Goal: Transaction & Acquisition: Purchase product/service

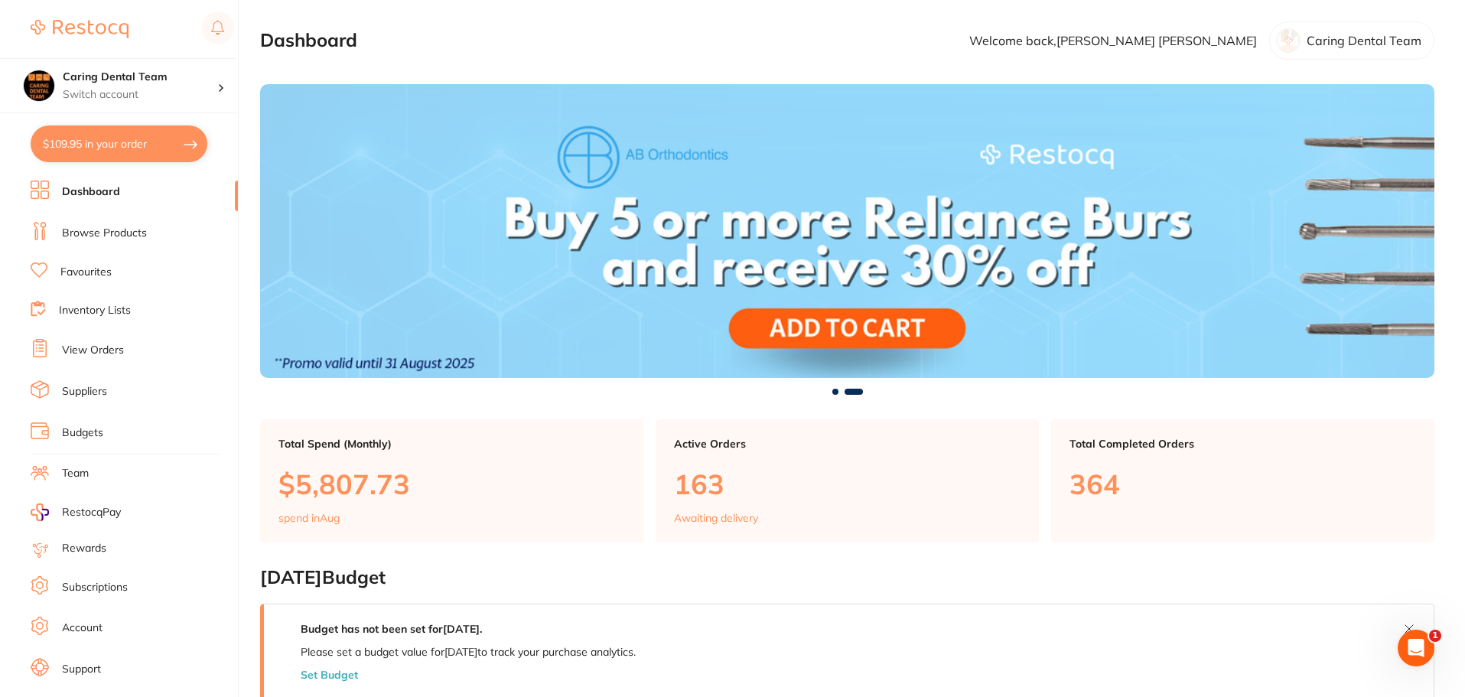
click at [138, 143] on button "$109.95 in your order" at bounding box center [119, 143] width 177 height 37
checkbox input "true"
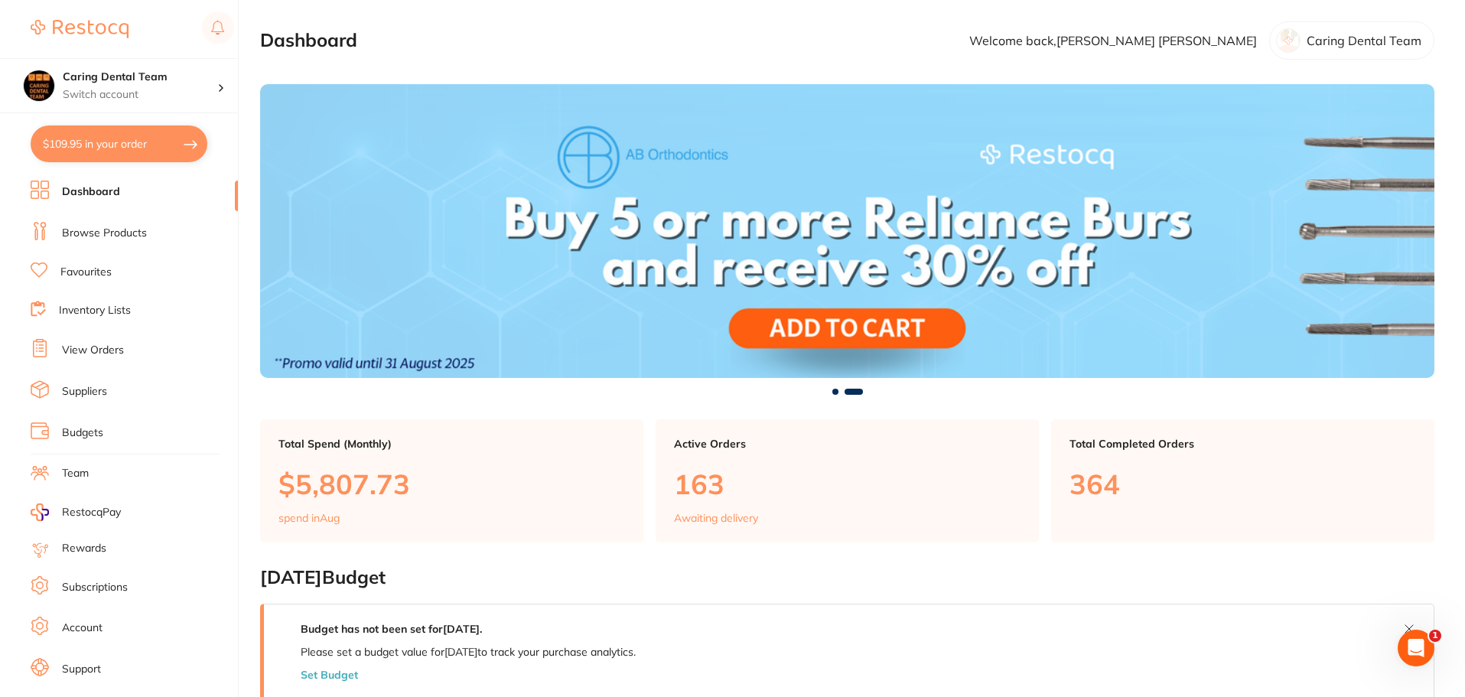
checkbox input "true"
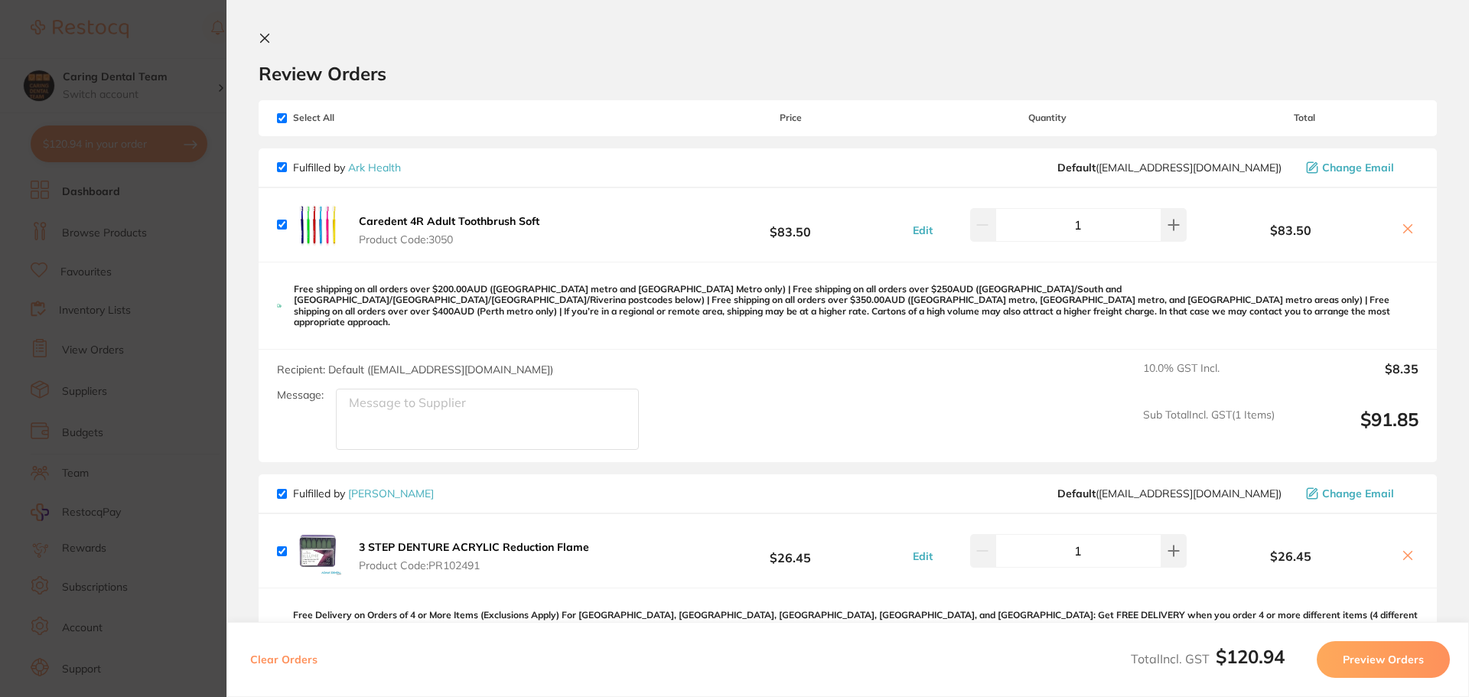
click at [131, 248] on section "Update RRP Set your pre negotiated price for this item. Item Agreed RRP (excl. …" at bounding box center [734, 348] width 1469 height 697
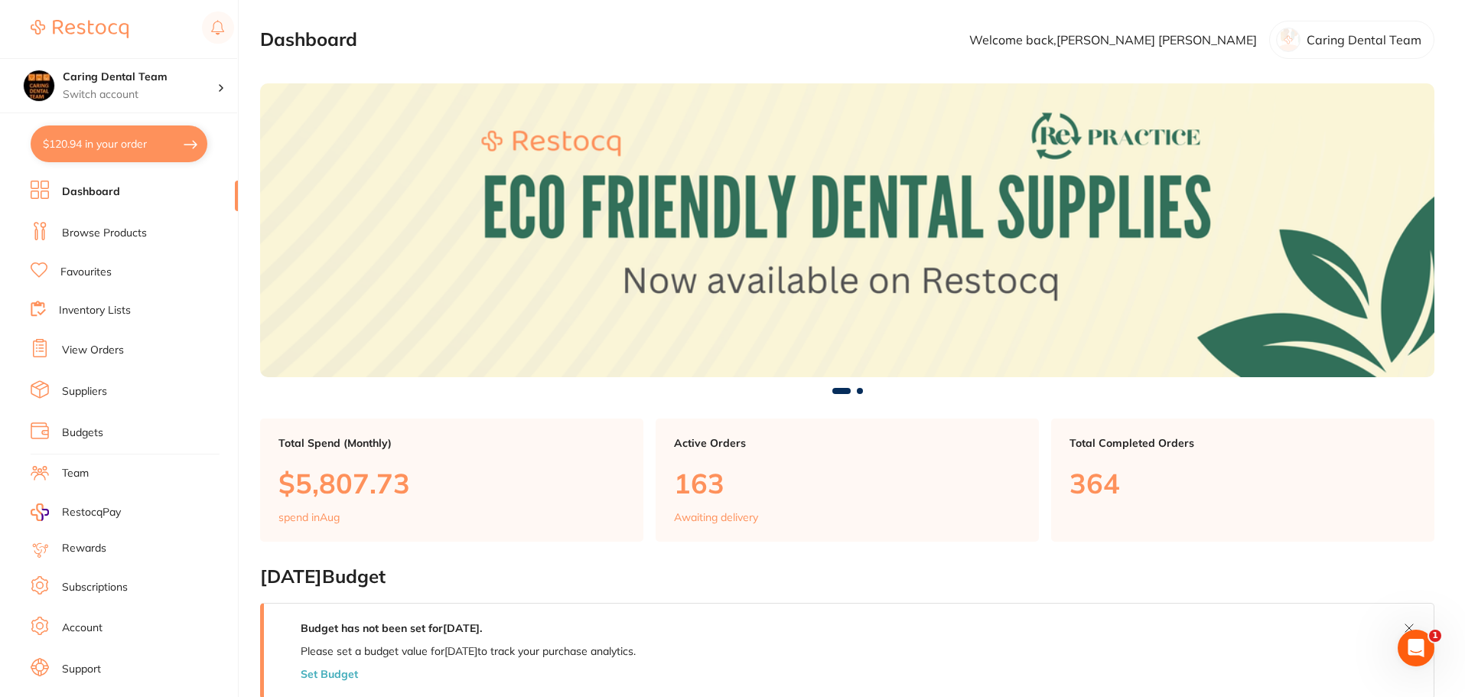
click at [138, 236] on link "Browse Products" at bounding box center [104, 233] width 85 height 15
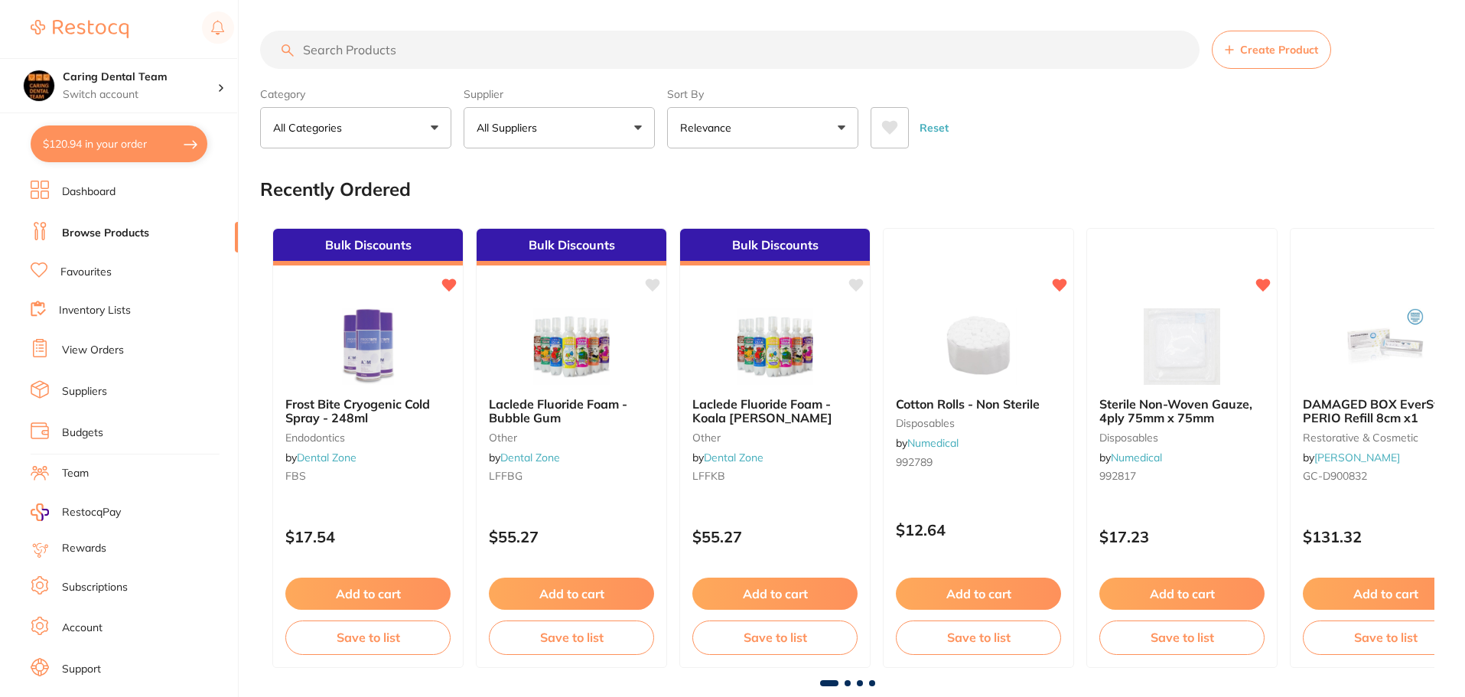
click at [43, 275] on icon at bounding box center [39, 269] width 17 height 15
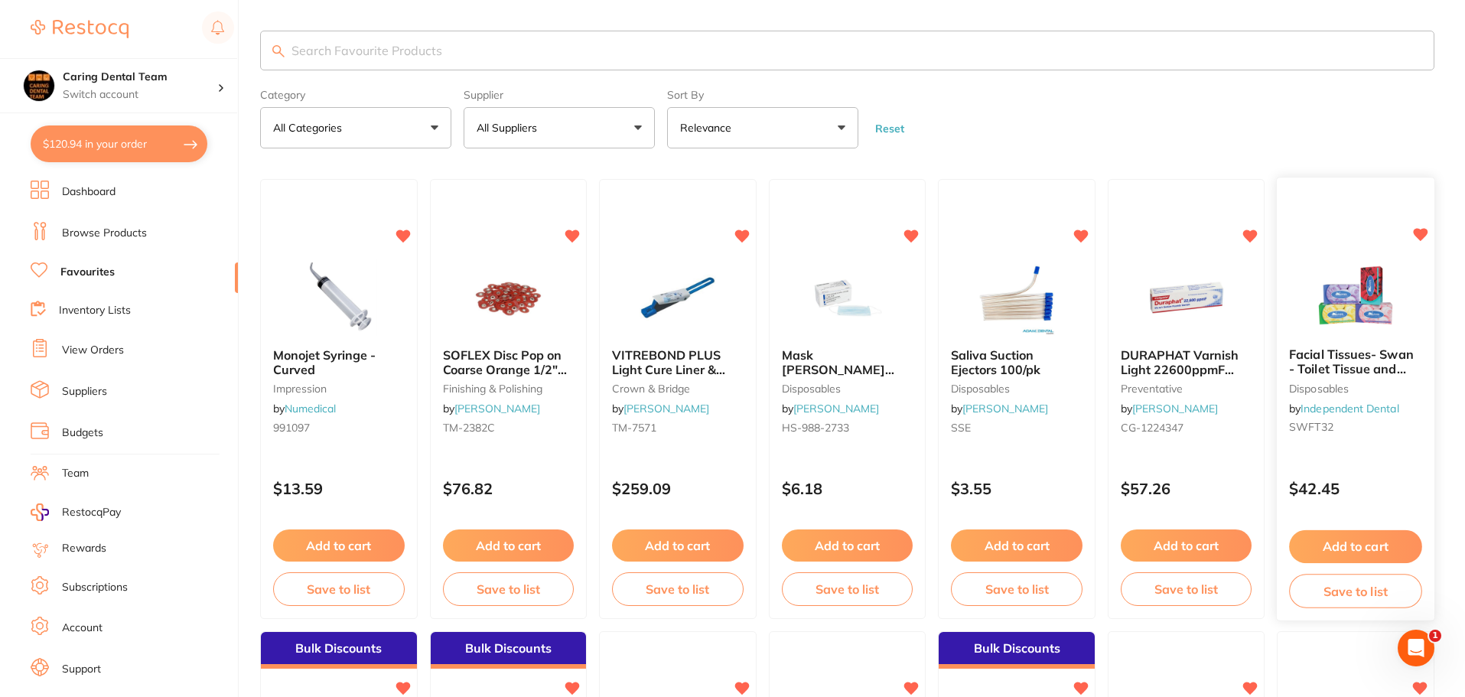
click at [1356, 402] on link "Independent Dental" at bounding box center [1350, 409] width 98 height 14
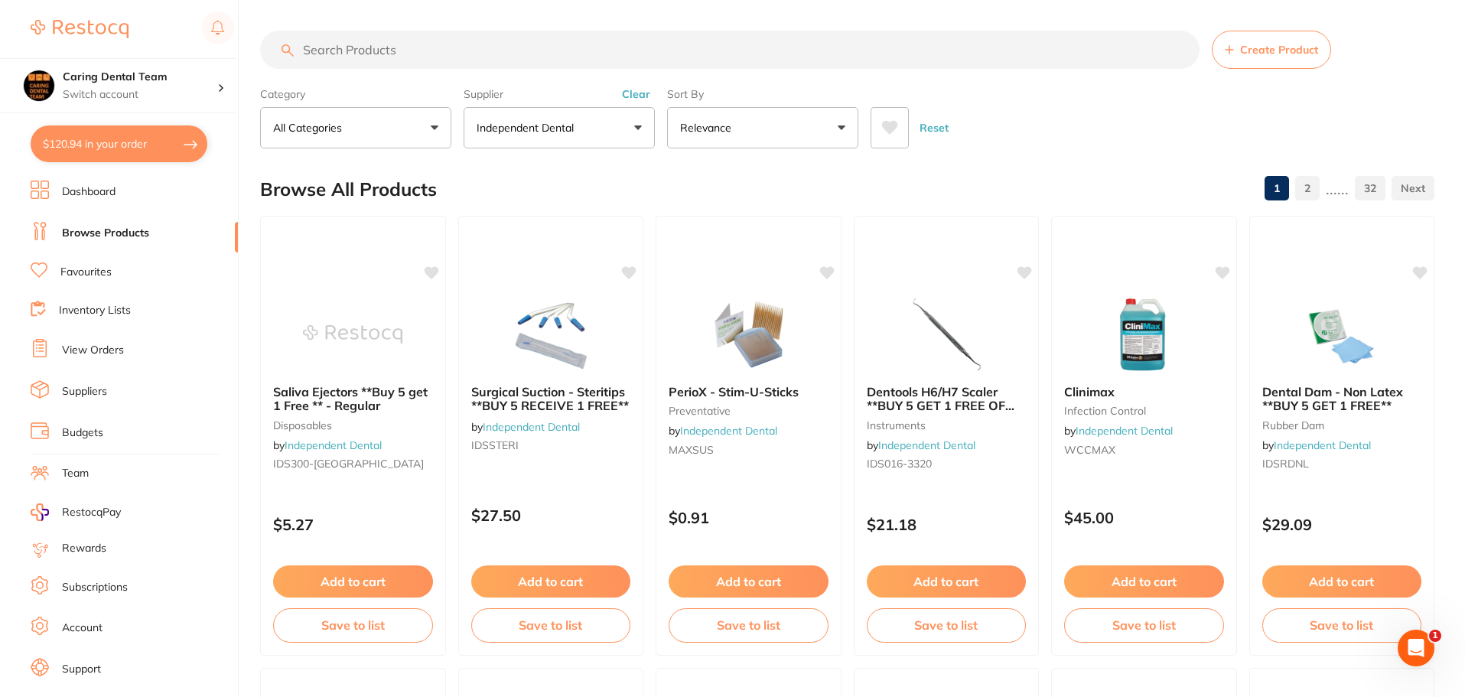
click at [1281, 190] on link "1" at bounding box center [1277, 188] width 24 height 31
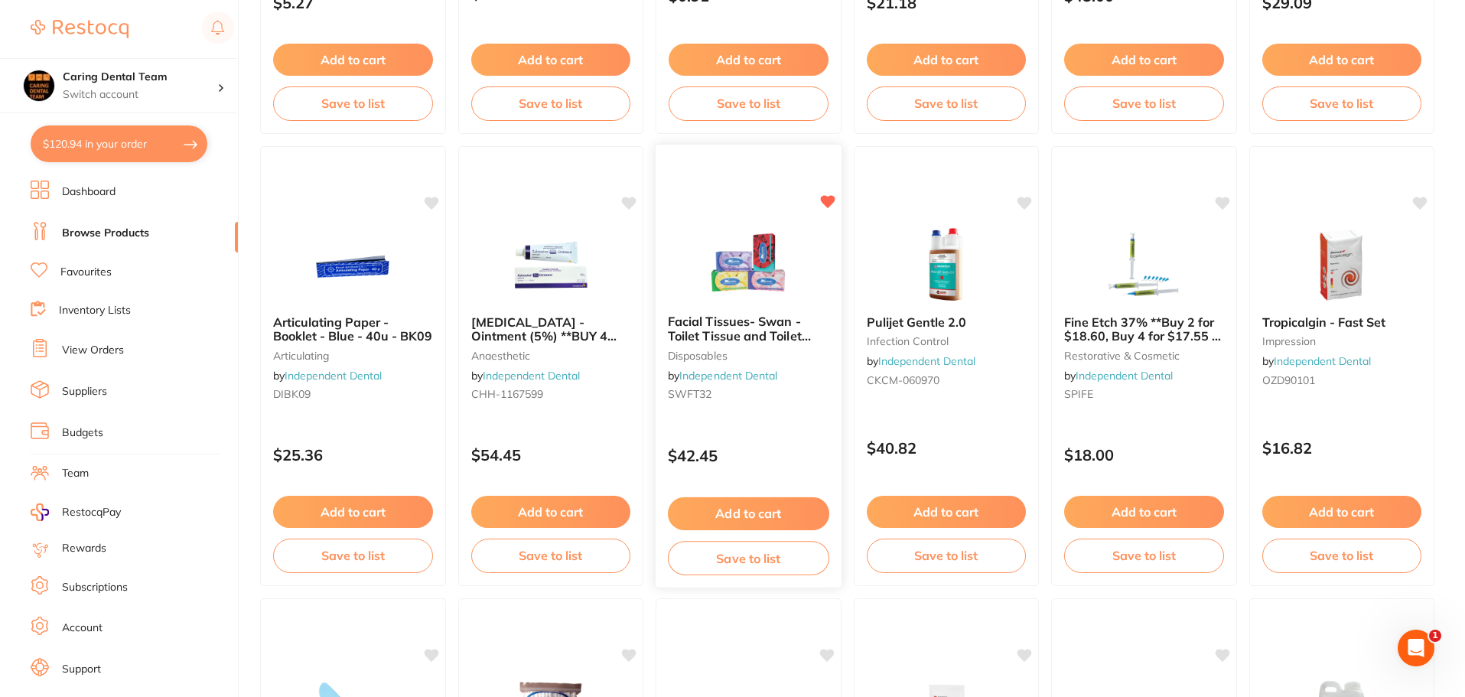
scroll to position [536, 0]
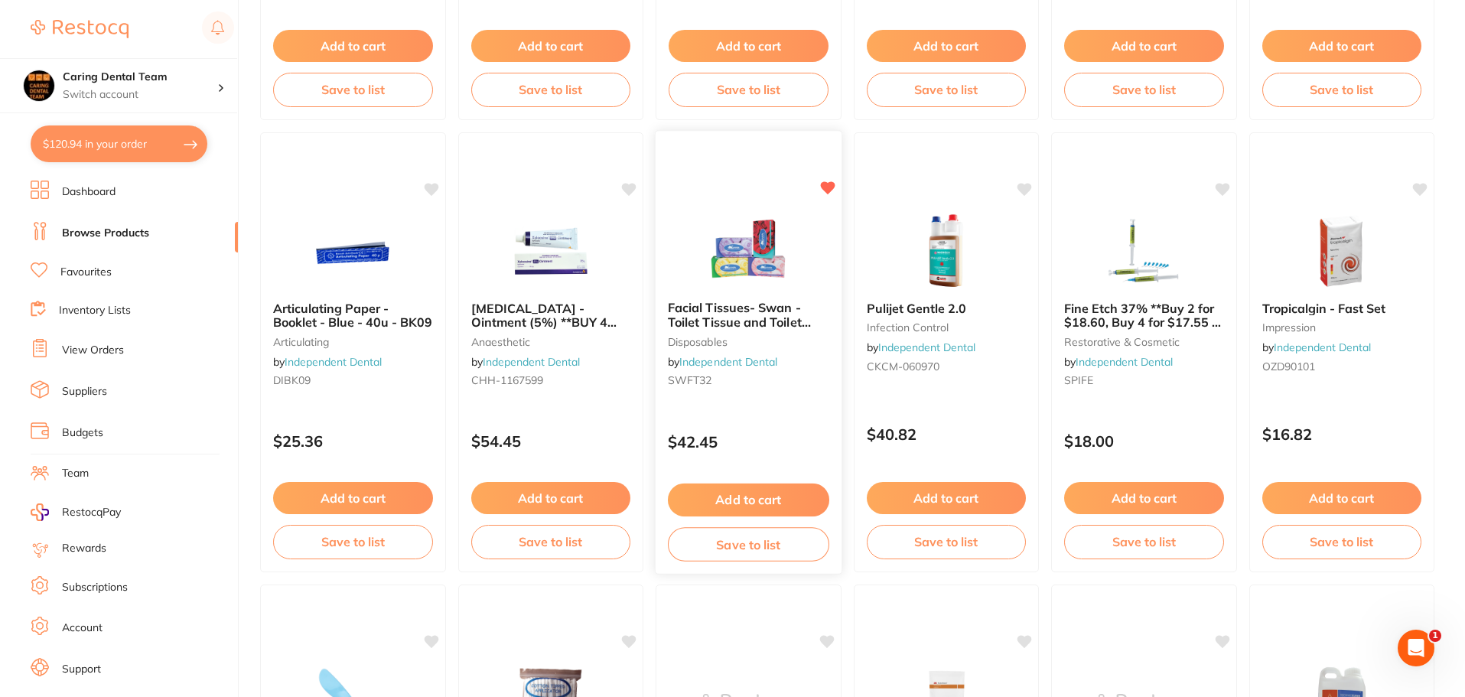
click at [777, 501] on button "Add to cart" at bounding box center [748, 500] width 161 height 33
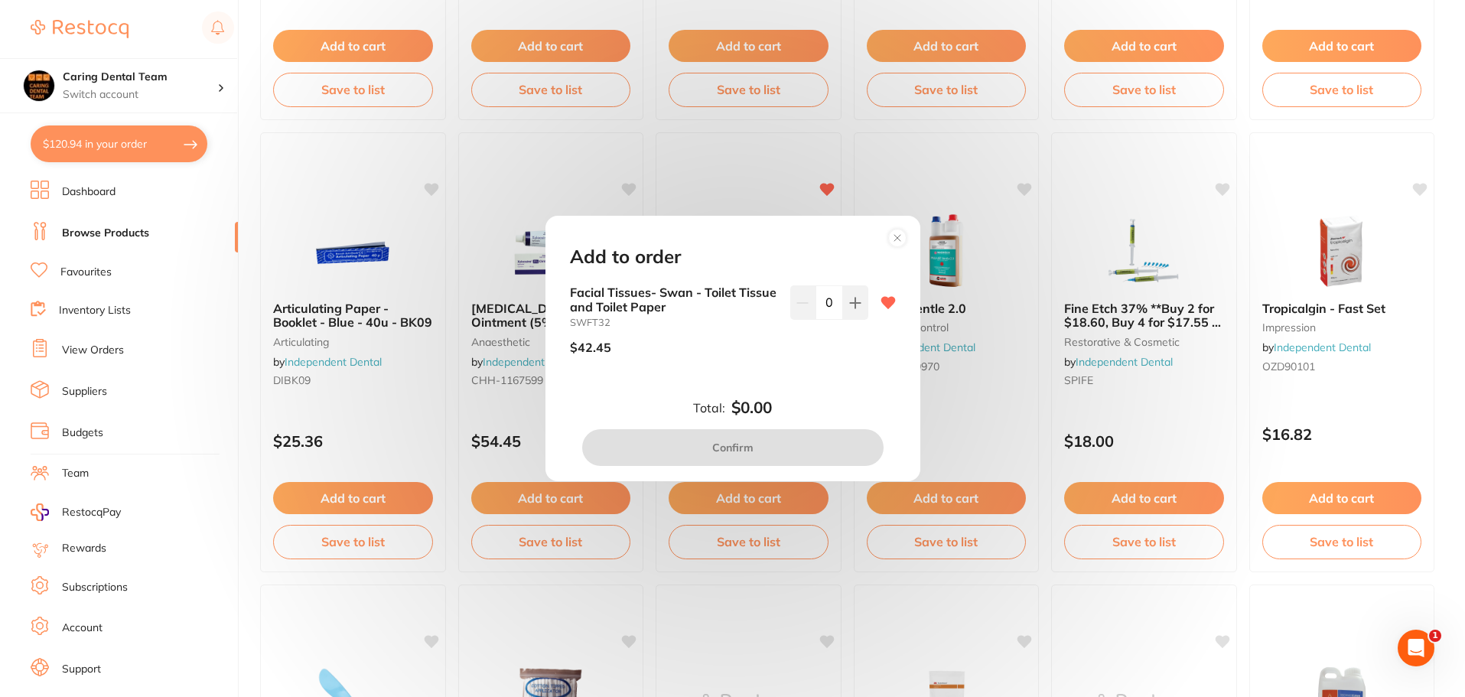
scroll to position [0, 0]
click at [865, 305] on div "Facial Tissues- Swan - Toilet Tissue and Toilet Paper SWFT32 $42.45 0" at bounding box center [733, 325] width 326 height 81
click at [856, 307] on icon at bounding box center [855, 303] width 12 height 12
type input "1"
click at [770, 452] on button "Confirm" at bounding box center [732, 447] width 301 height 37
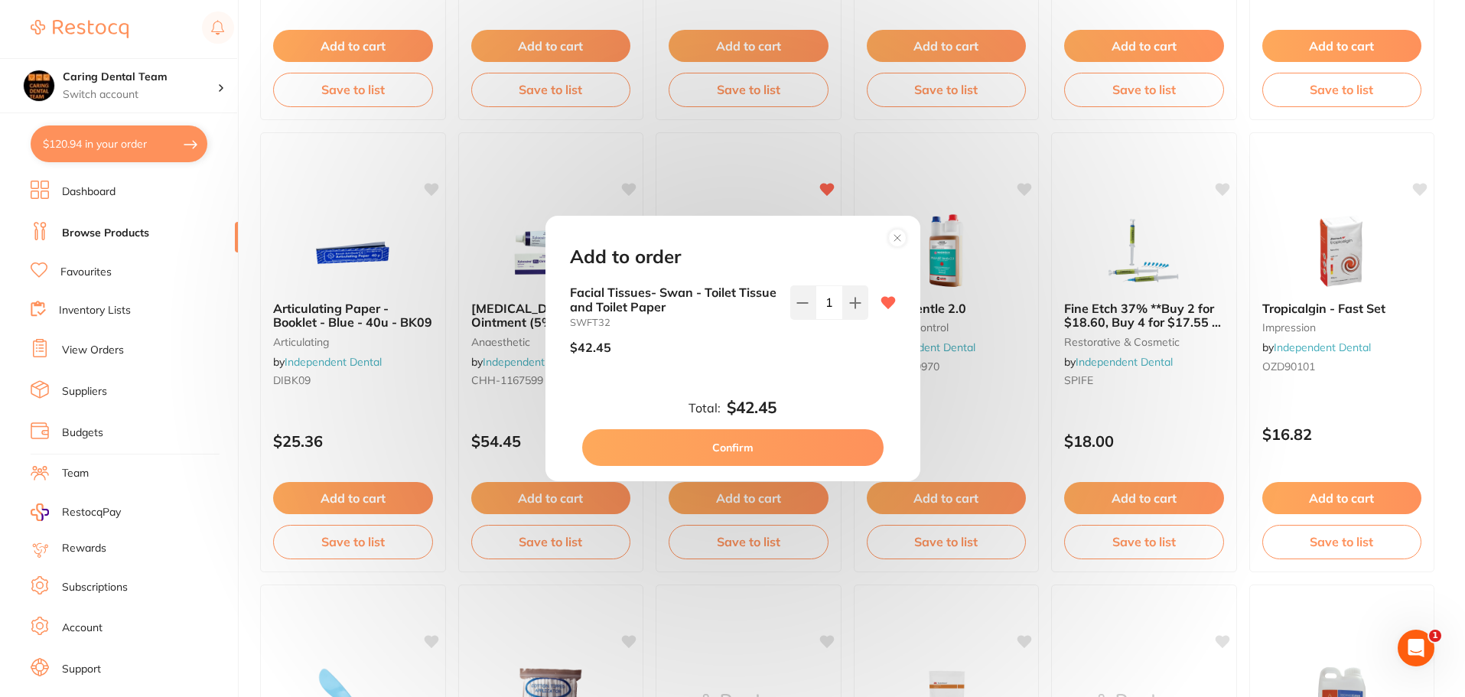
checkbox input "false"
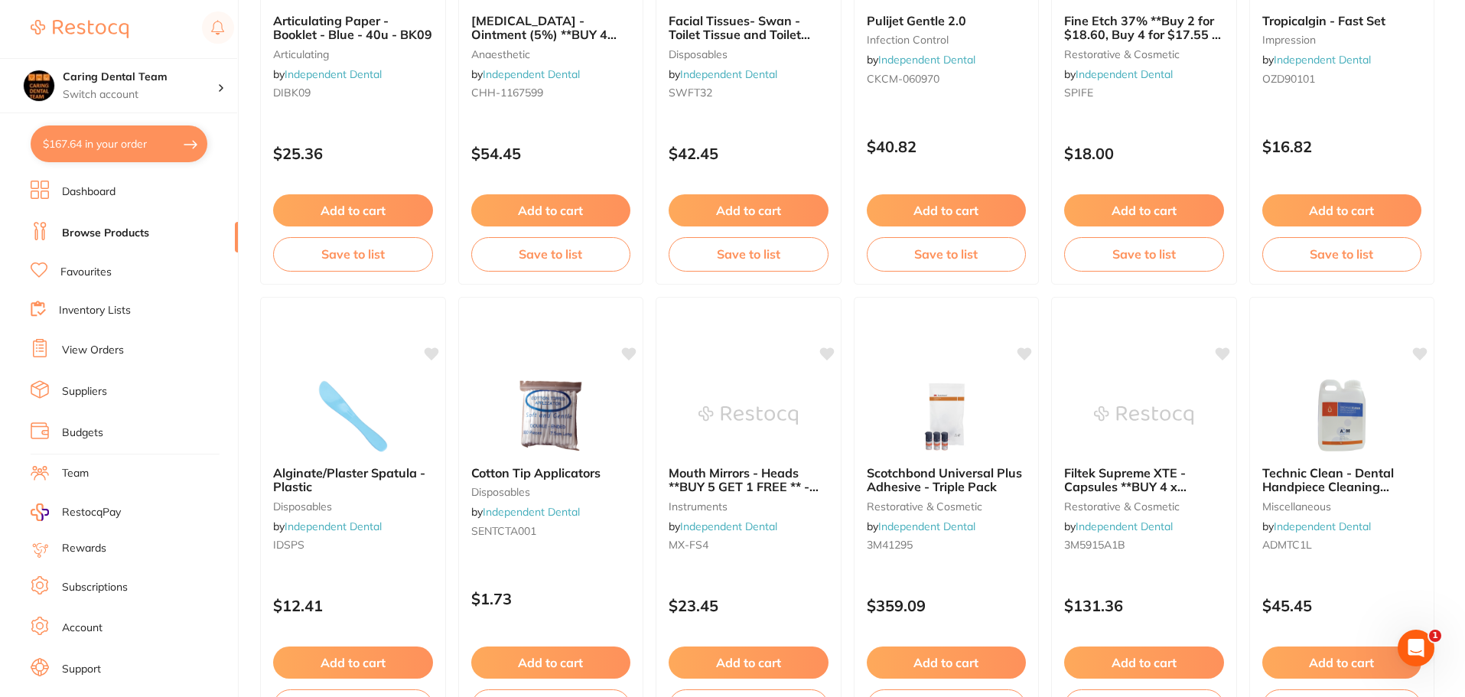
scroll to position [918, 0]
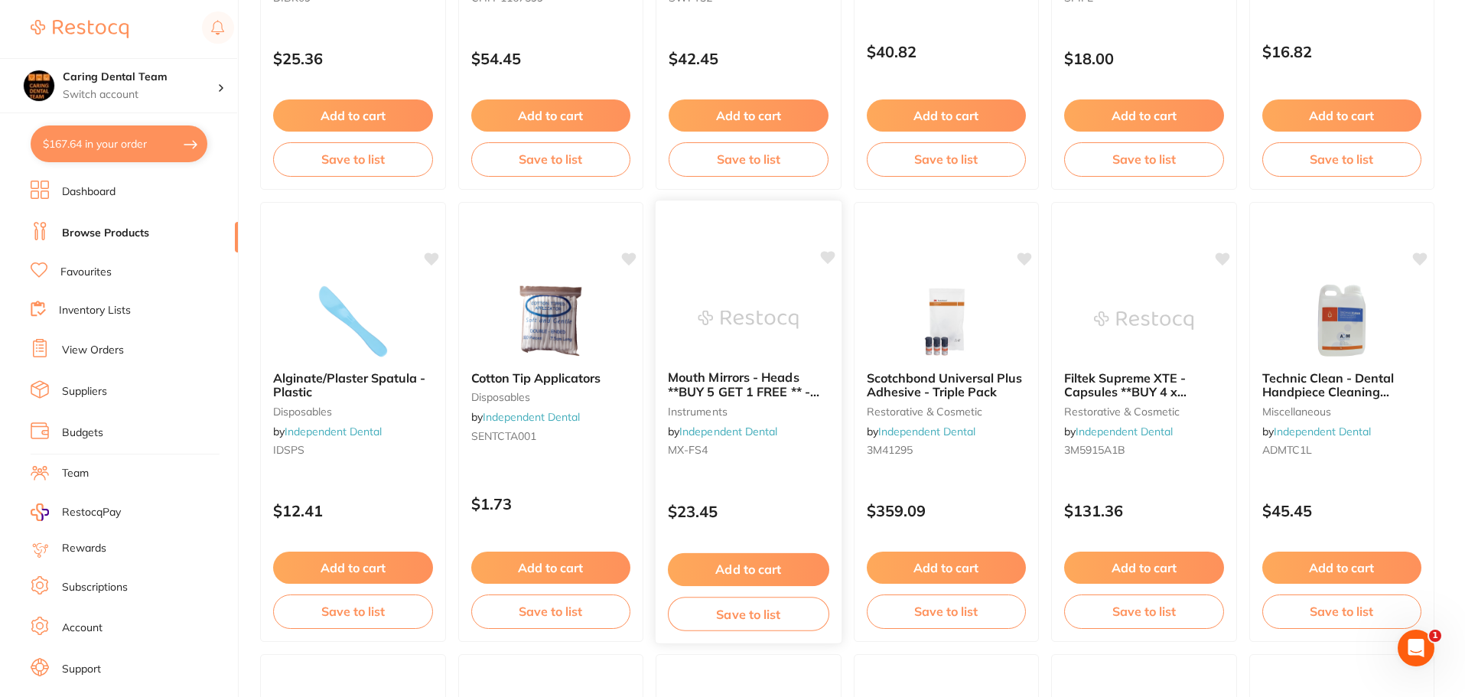
click at [789, 292] on img at bounding box center [748, 319] width 100 height 77
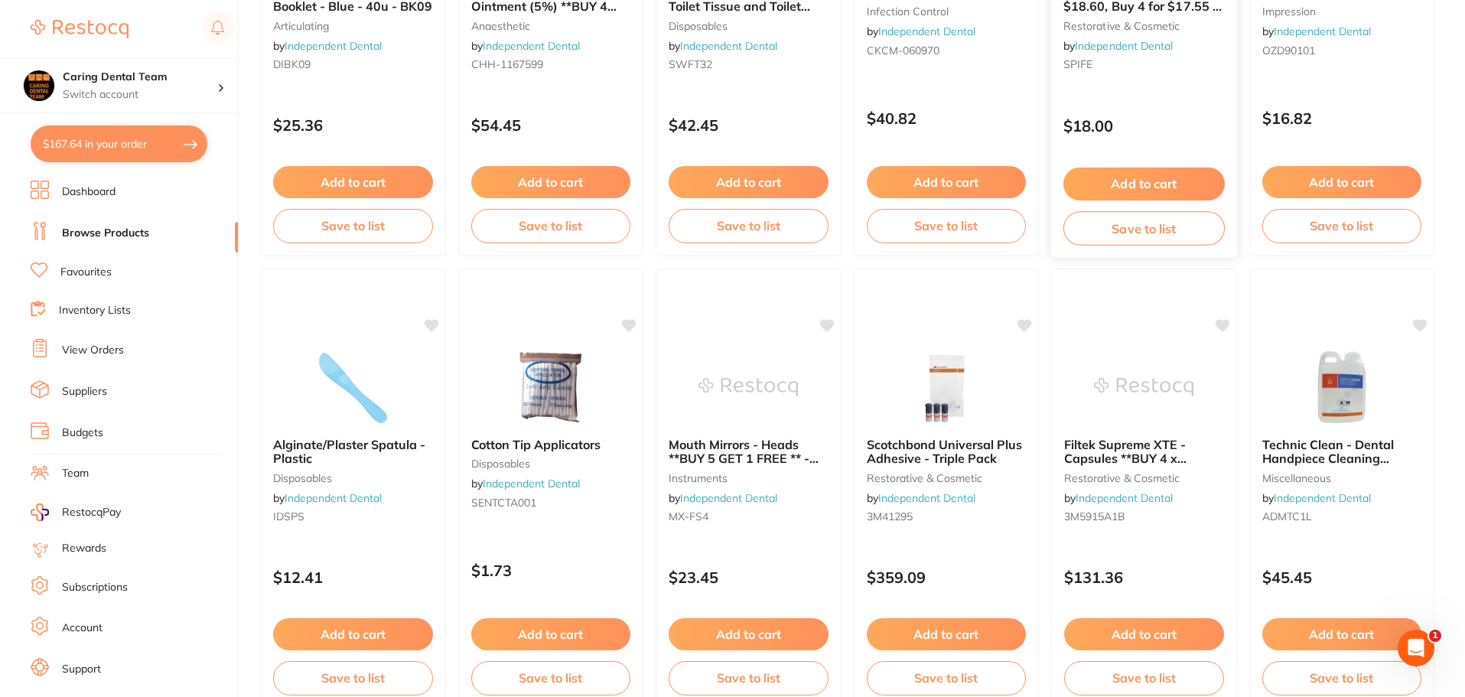
scroll to position [918, 0]
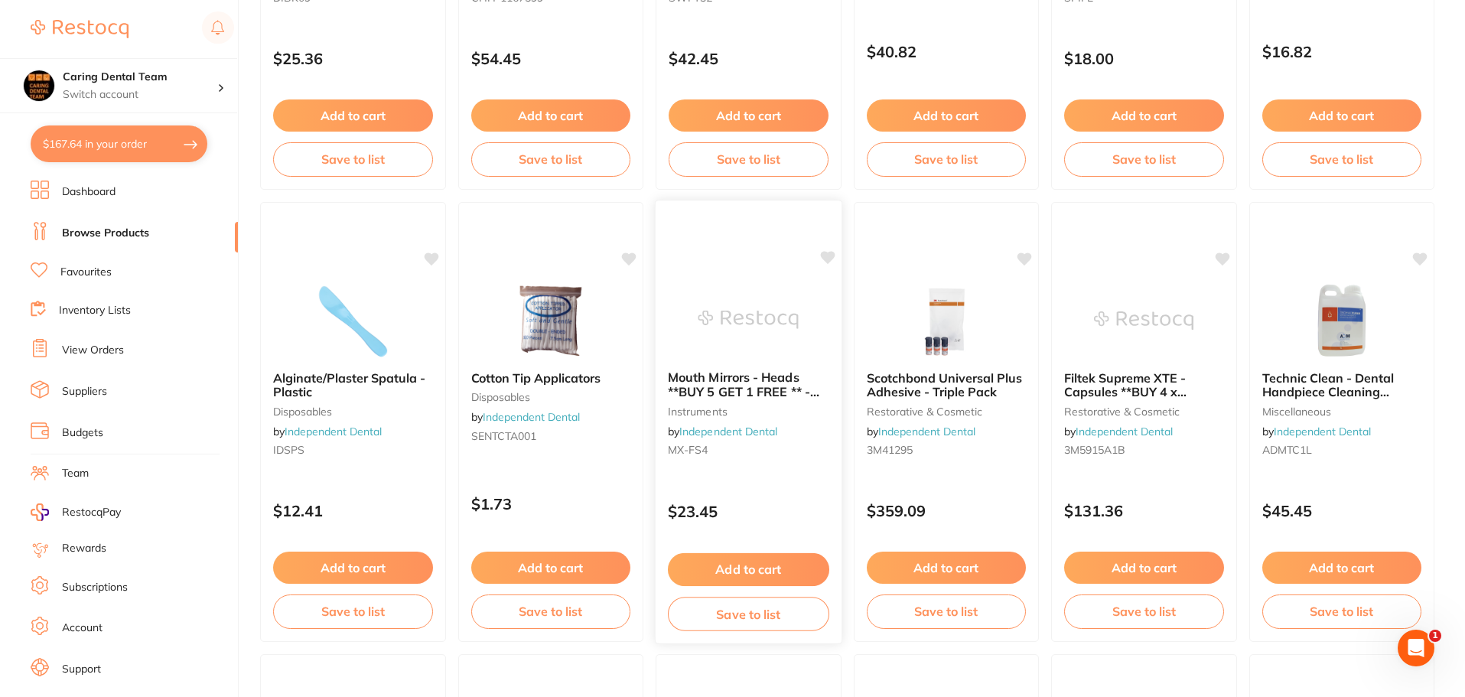
click at [757, 301] on img at bounding box center [748, 319] width 100 height 77
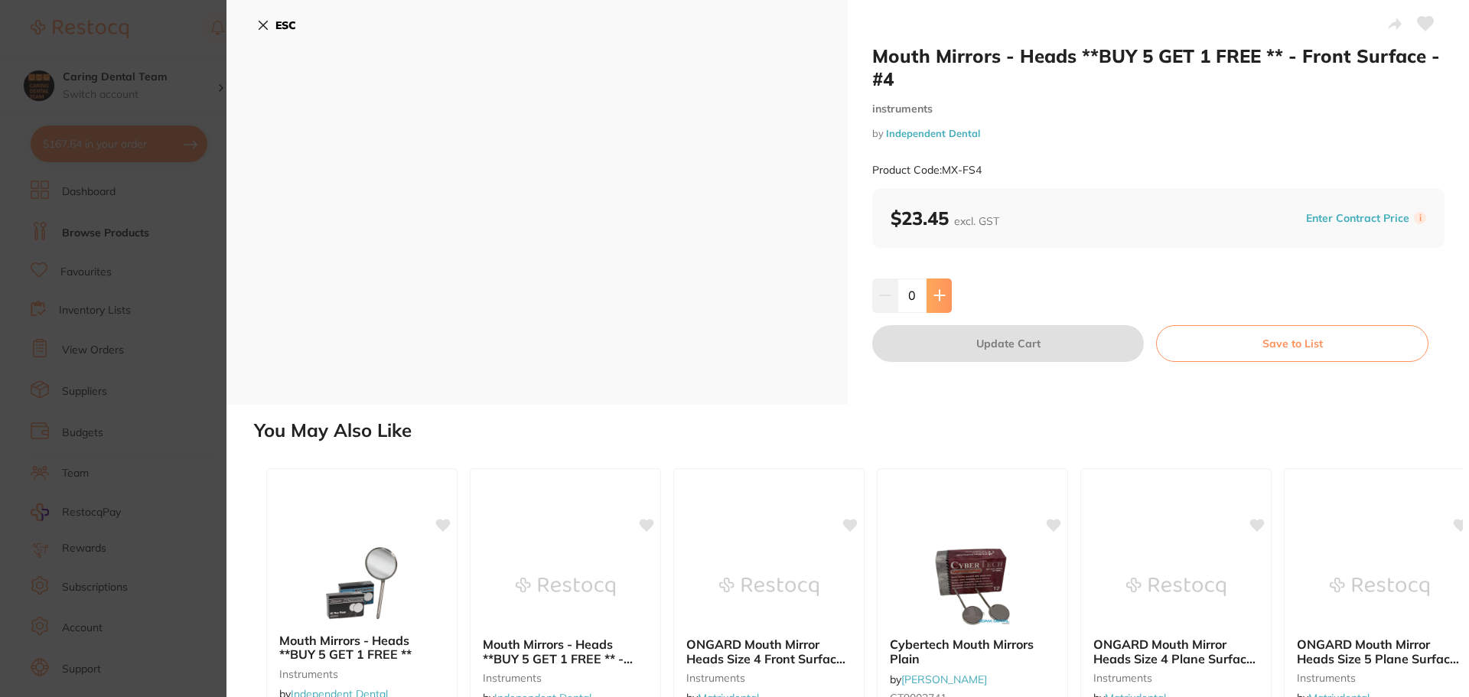
click at [941, 295] on icon at bounding box center [939, 295] width 12 height 12
type input "1"
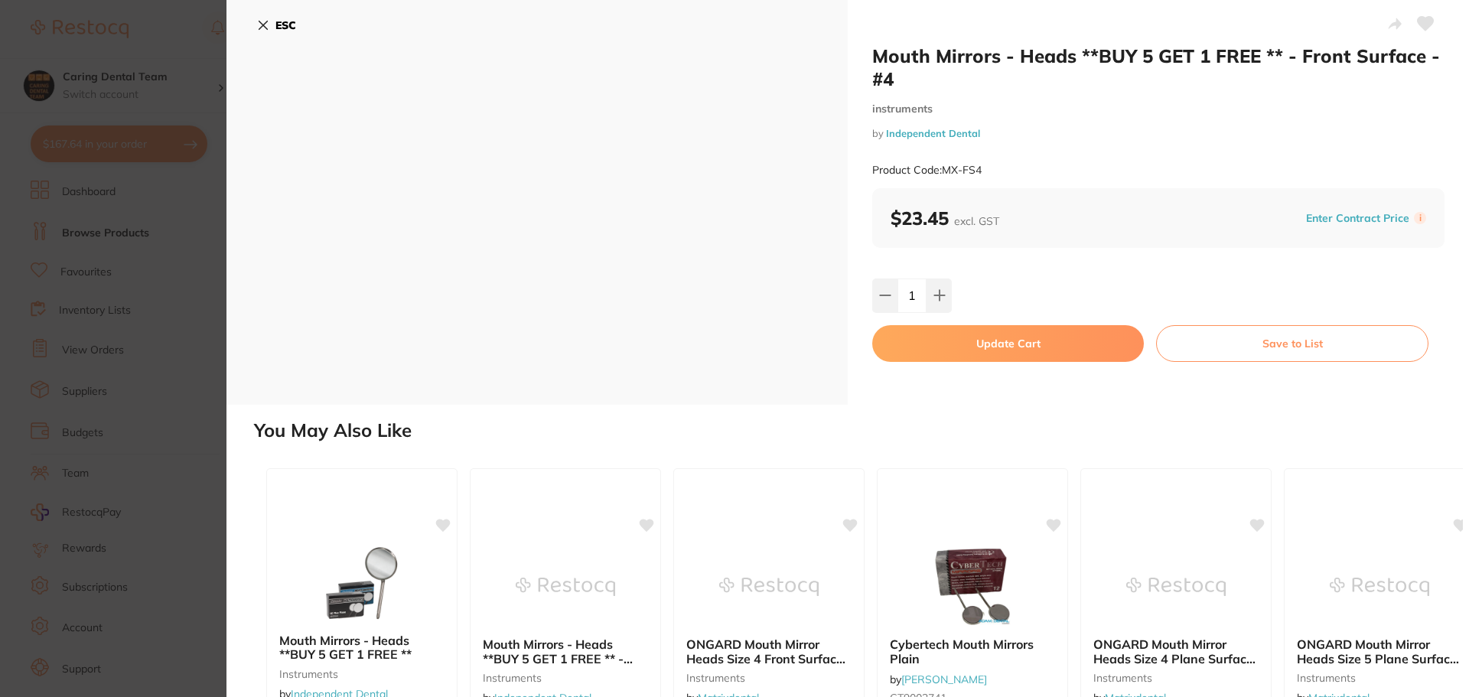
click at [956, 338] on button "Update Cart" at bounding box center [1008, 343] width 272 height 37
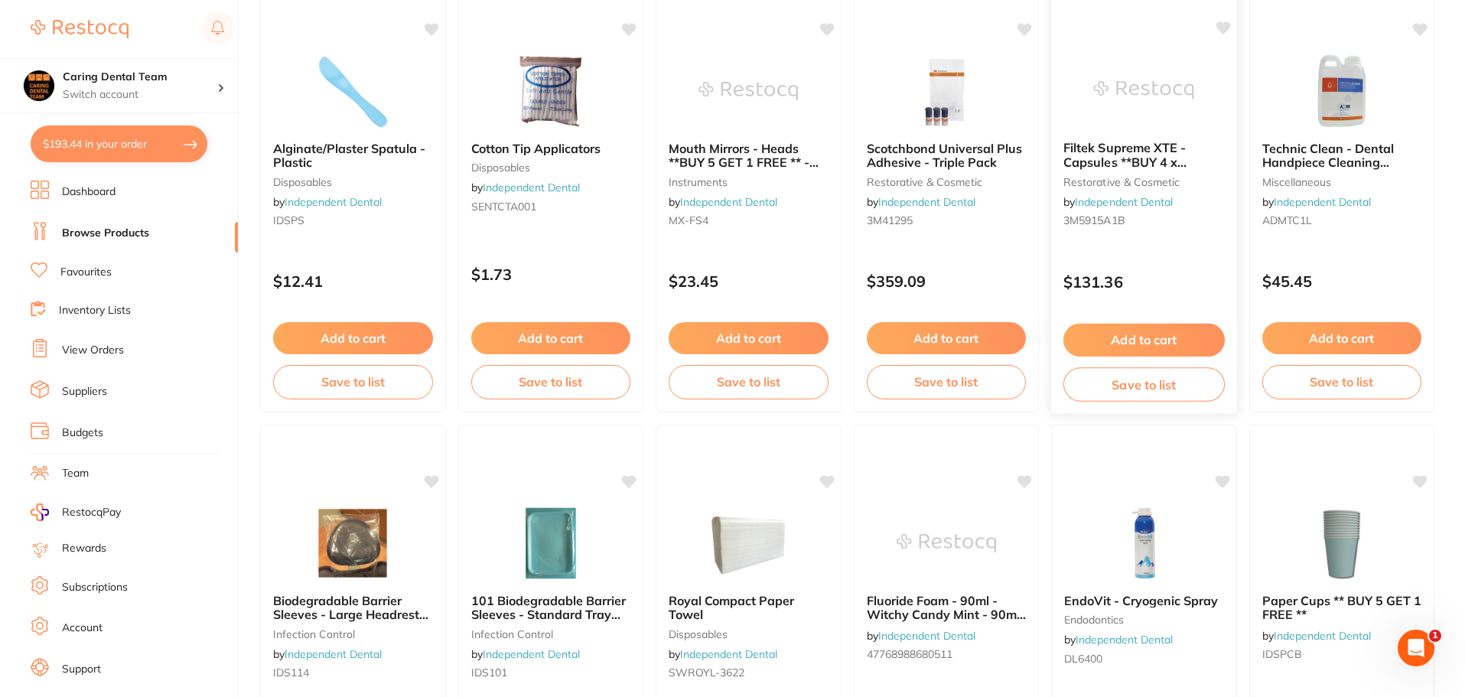
scroll to position [1454, 0]
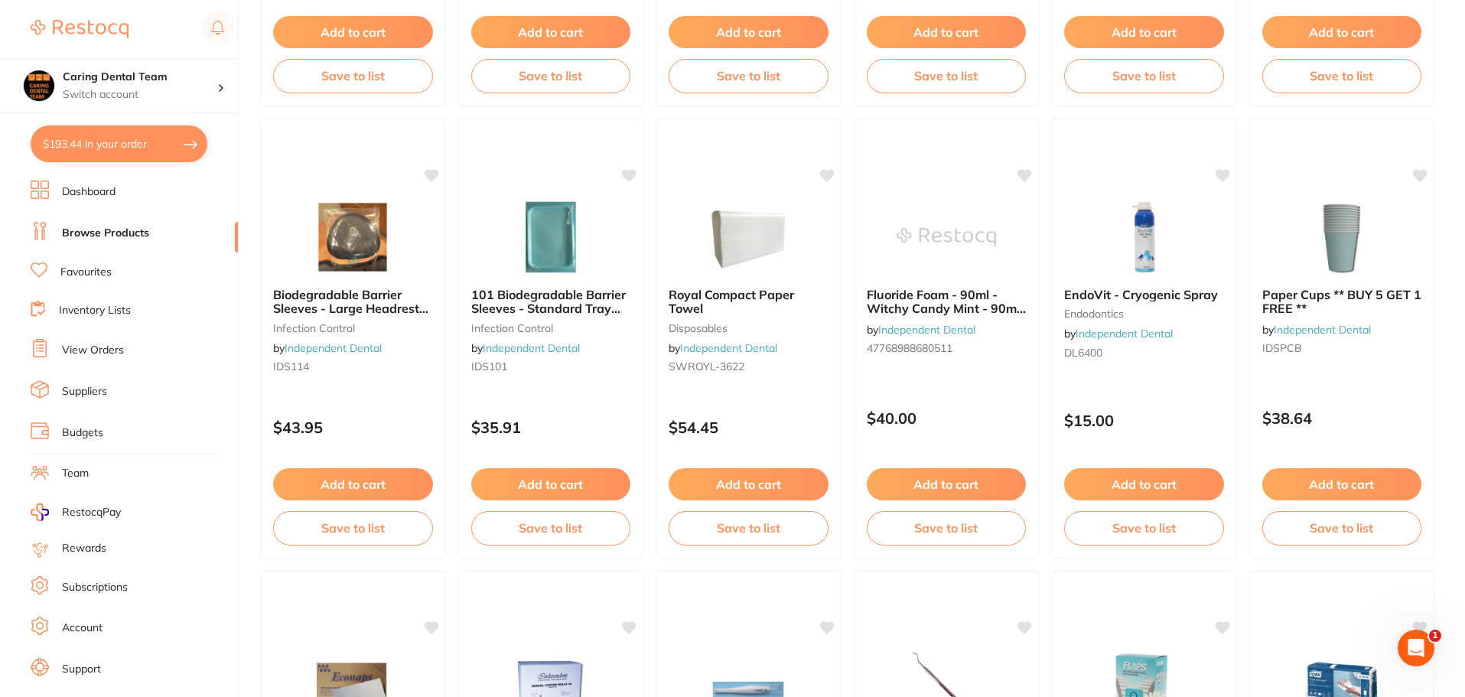
click at [130, 263] on li "Favourites" at bounding box center [134, 272] width 207 height 20
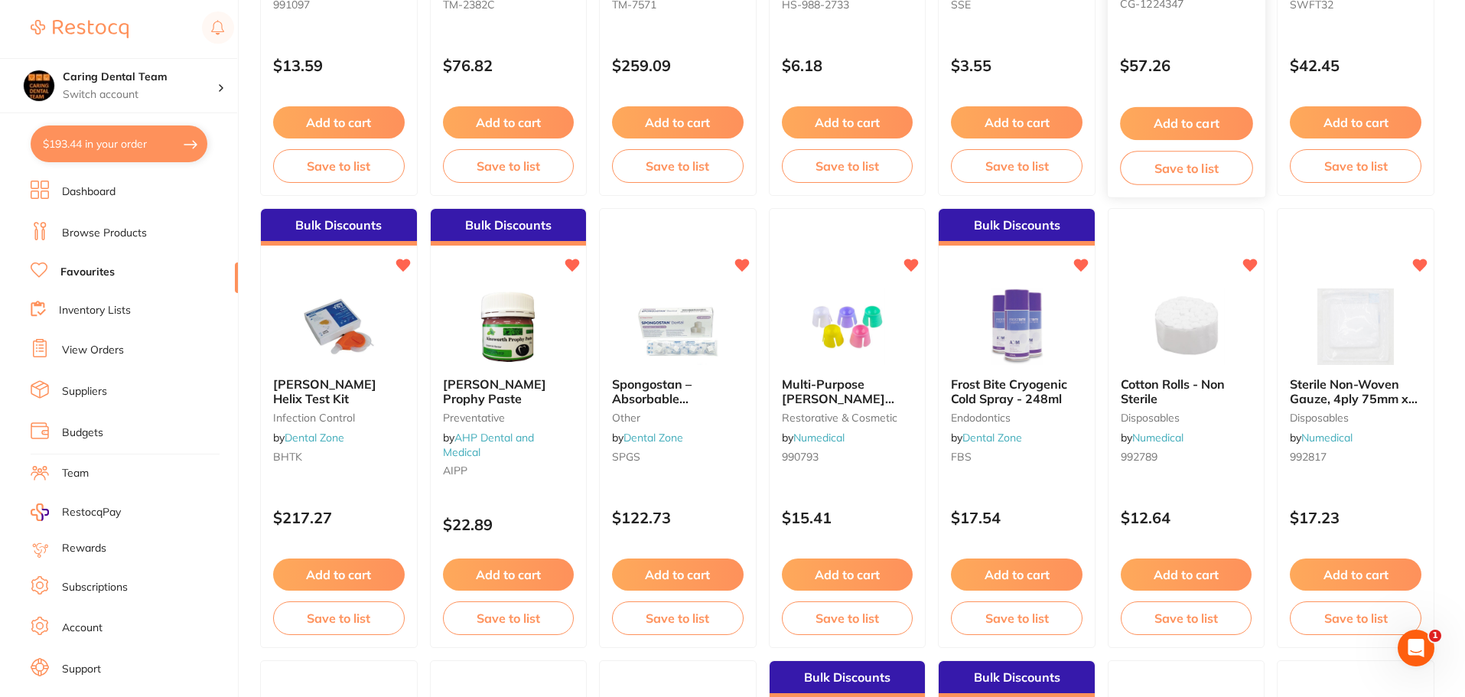
scroll to position [536, 0]
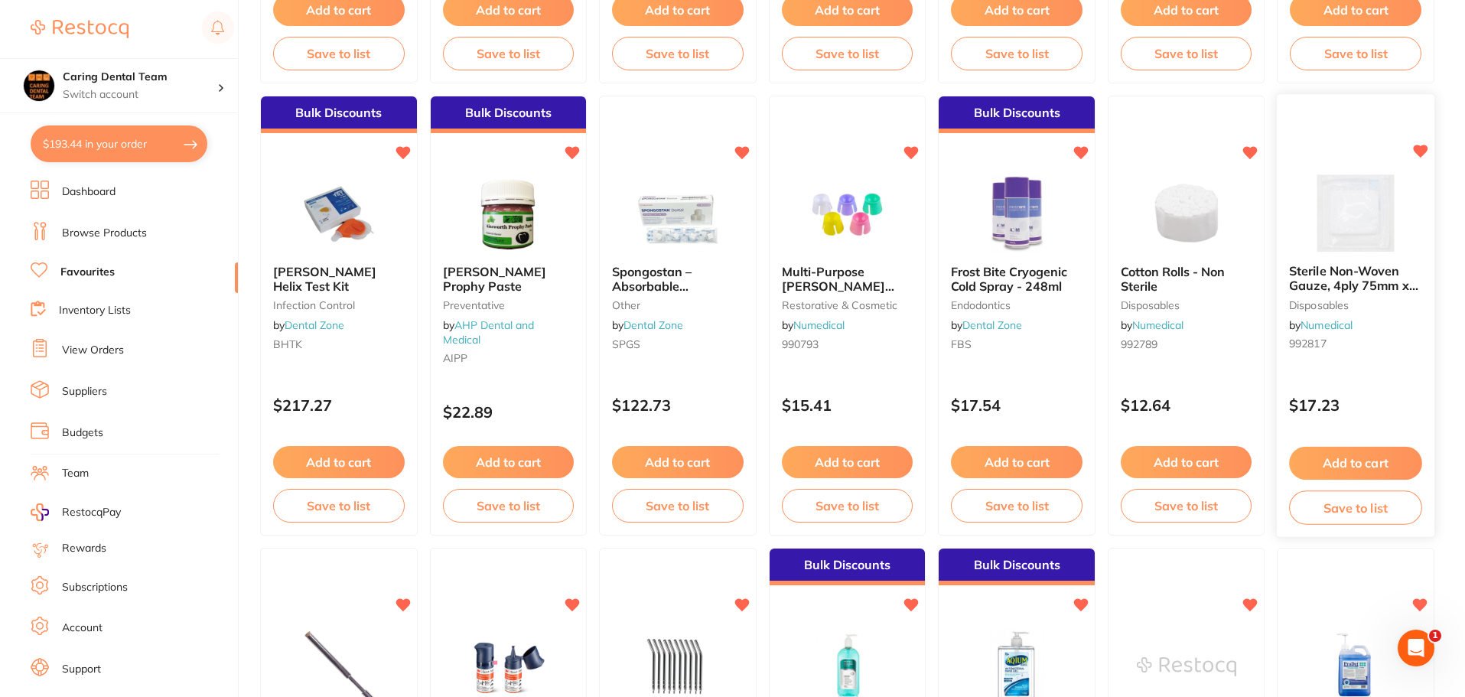
click at [1329, 228] on img at bounding box center [1356, 213] width 100 height 77
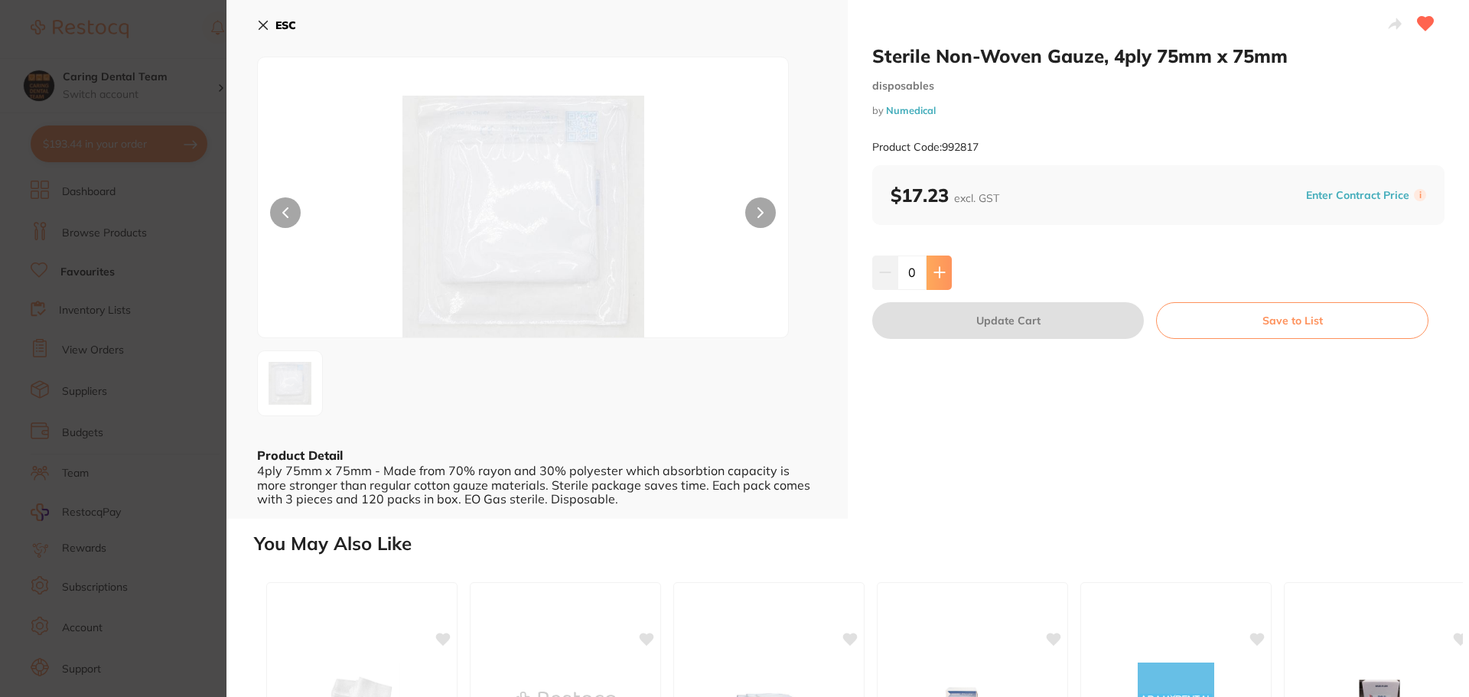
click at [943, 274] on button at bounding box center [938, 273] width 25 height 34
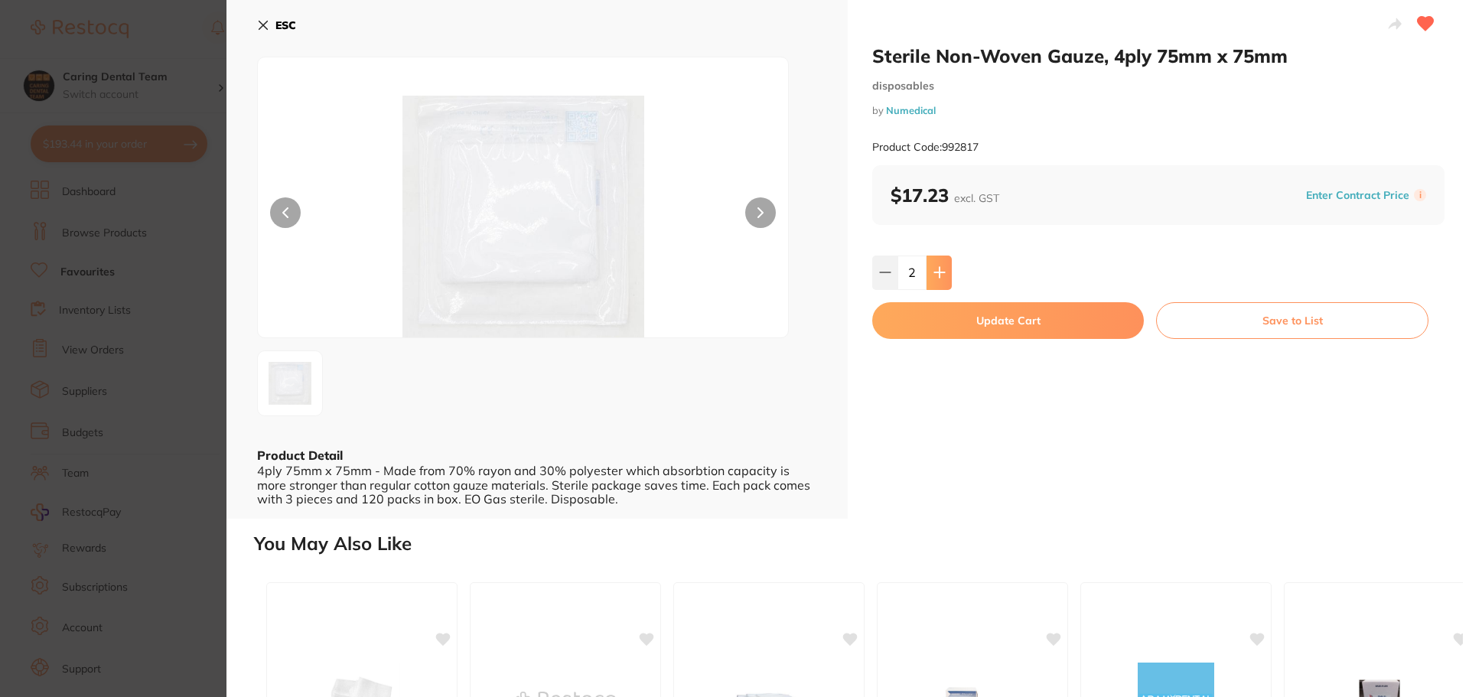
click at [943, 274] on button at bounding box center [938, 273] width 25 height 34
click at [879, 269] on icon at bounding box center [885, 272] width 12 height 12
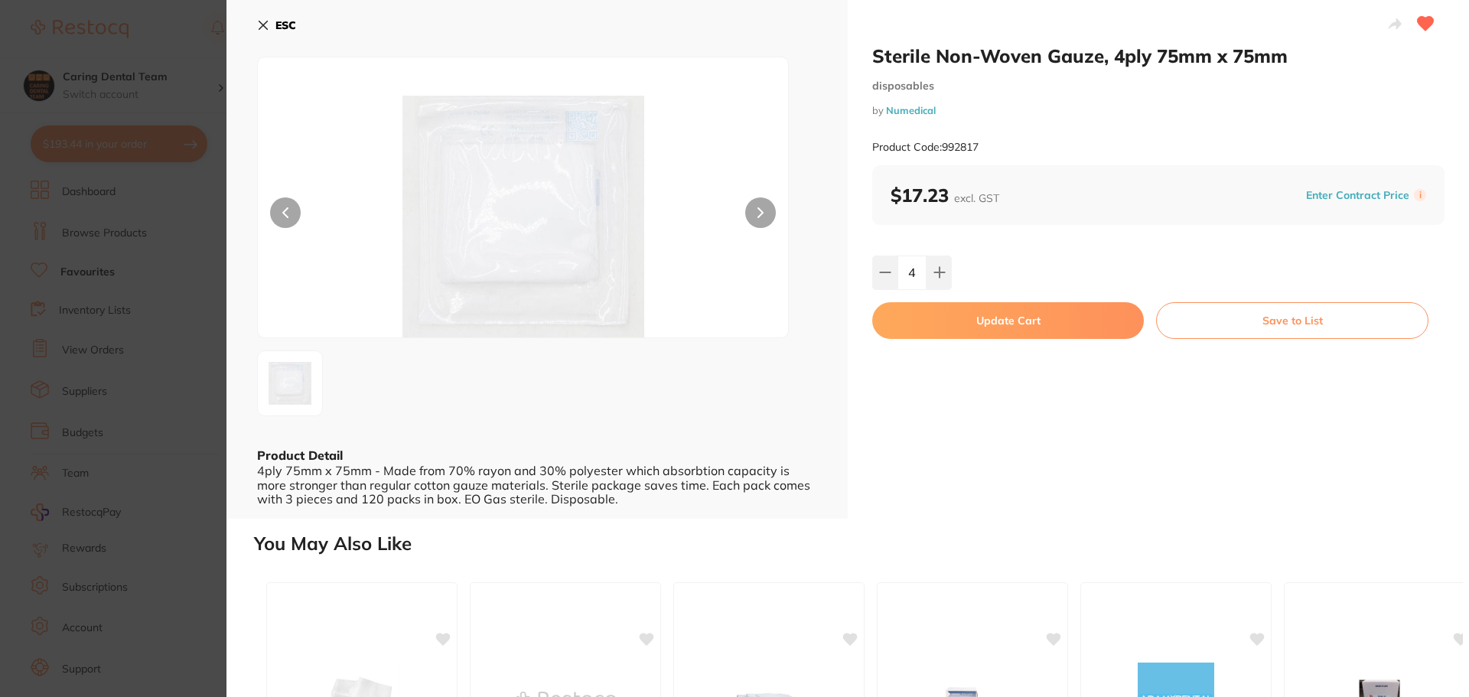
type input "3"
click at [926, 319] on button "Update Cart" at bounding box center [1008, 320] width 272 height 37
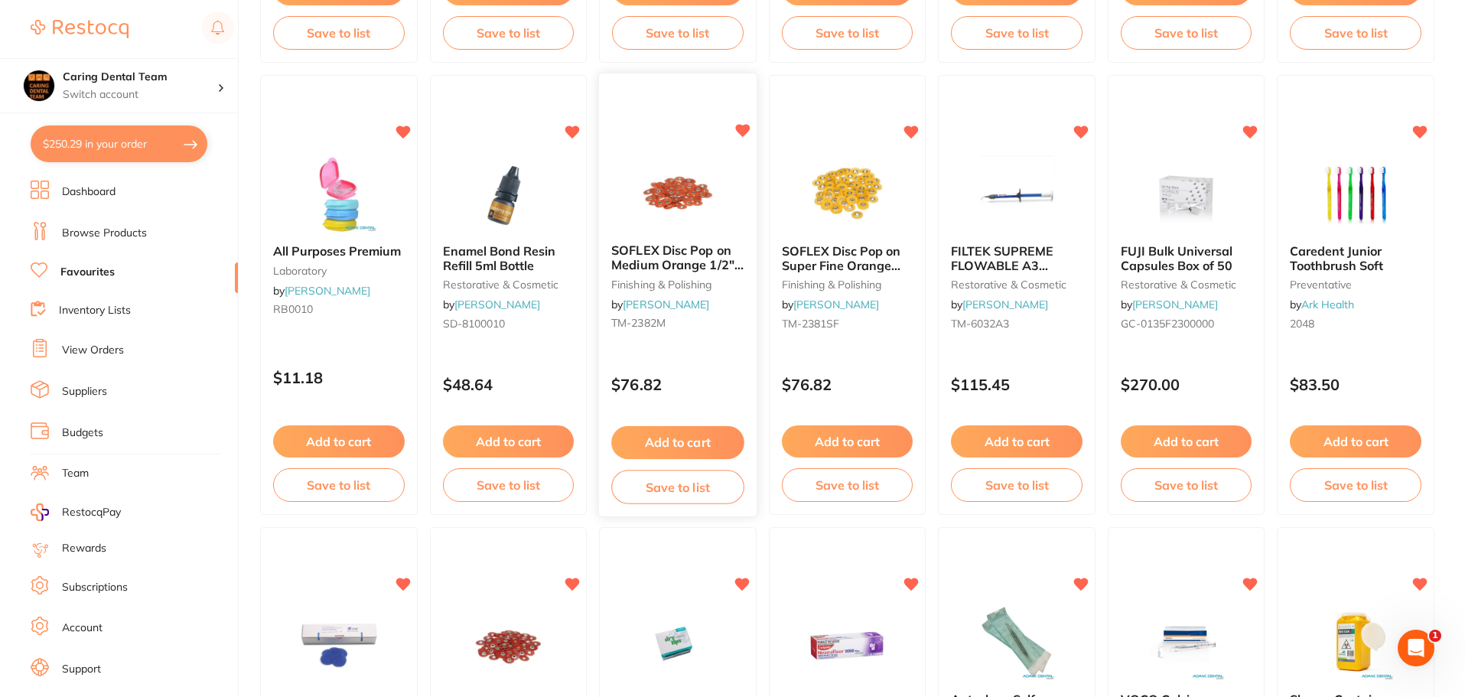
scroll to position [2219, 0]
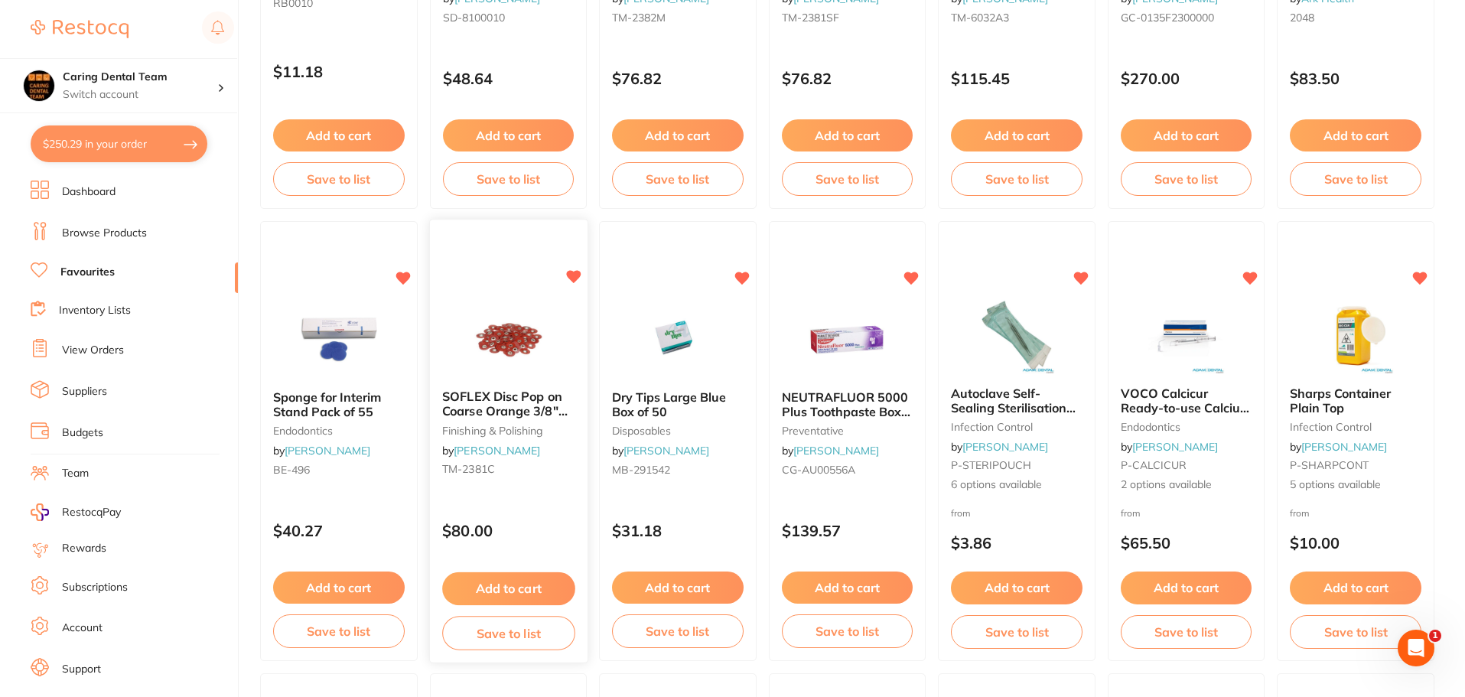
click at [541, 318] on img at bounding box center [508, 339] width 100 height 77
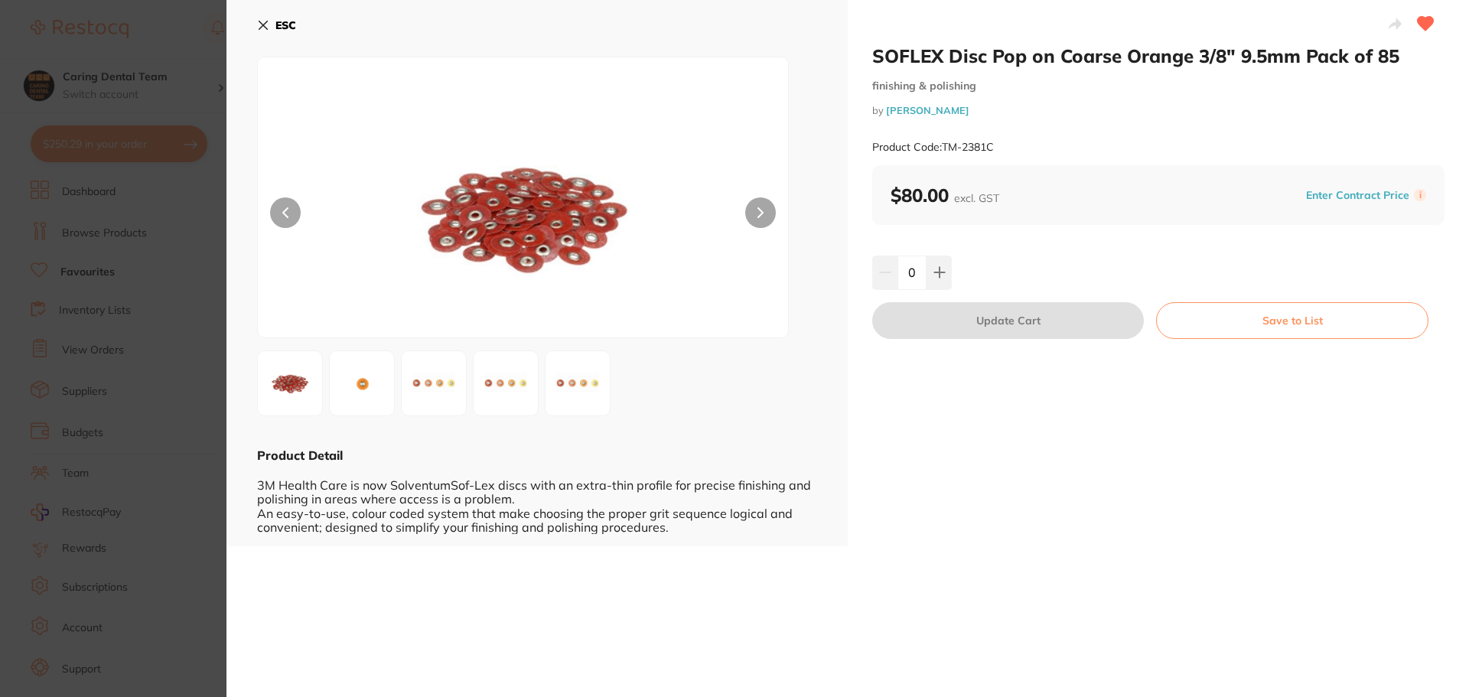
click at [269, 29] on icon at bounding box center [263, 25] width 12 height 12
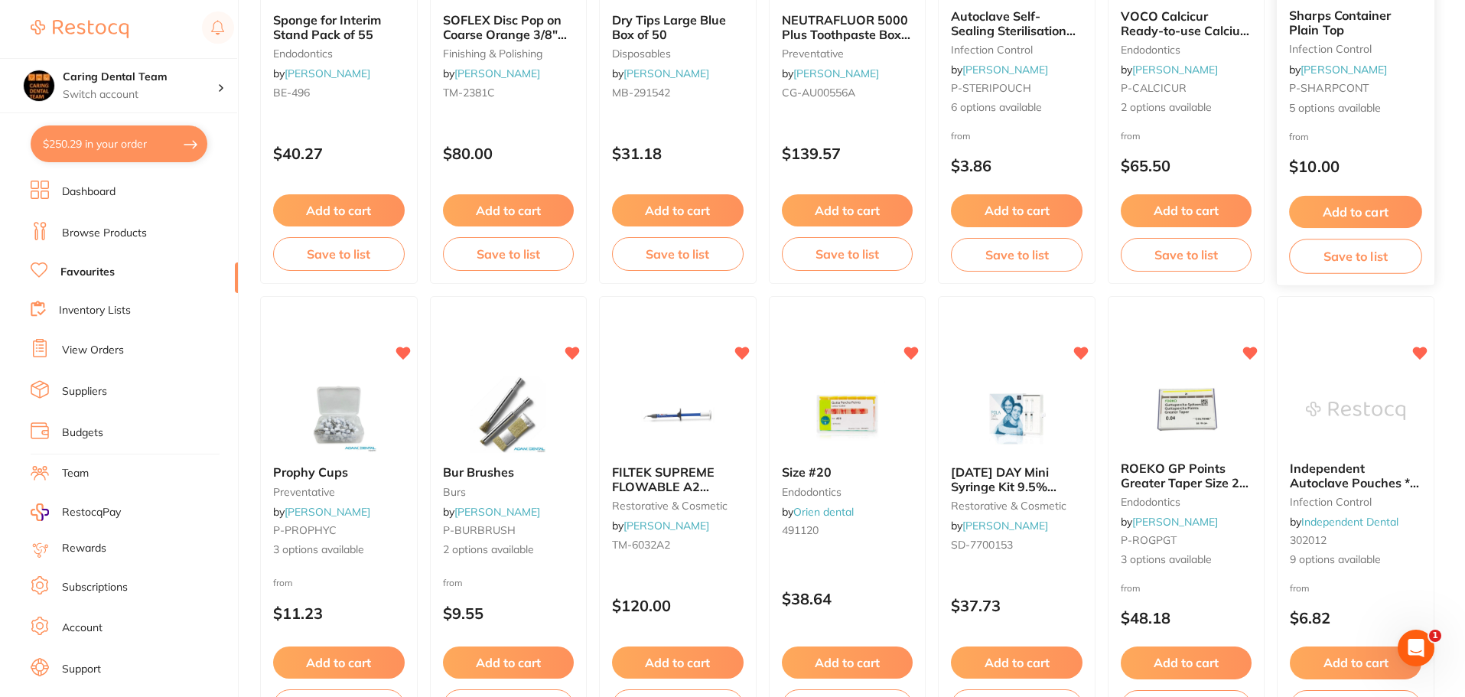
scroll to position [2372, 0]
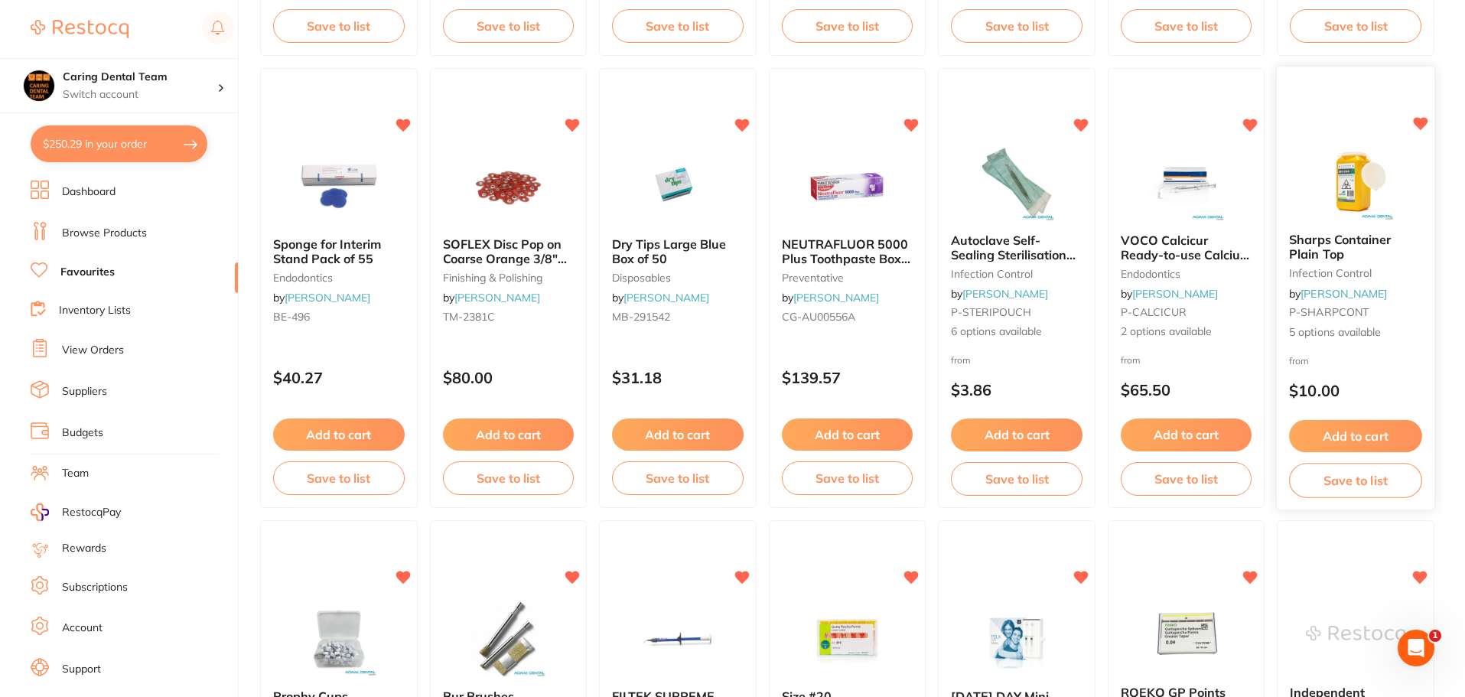
click at [1386, 197] on img at bounding box center [1356, 181] width 100 height 77
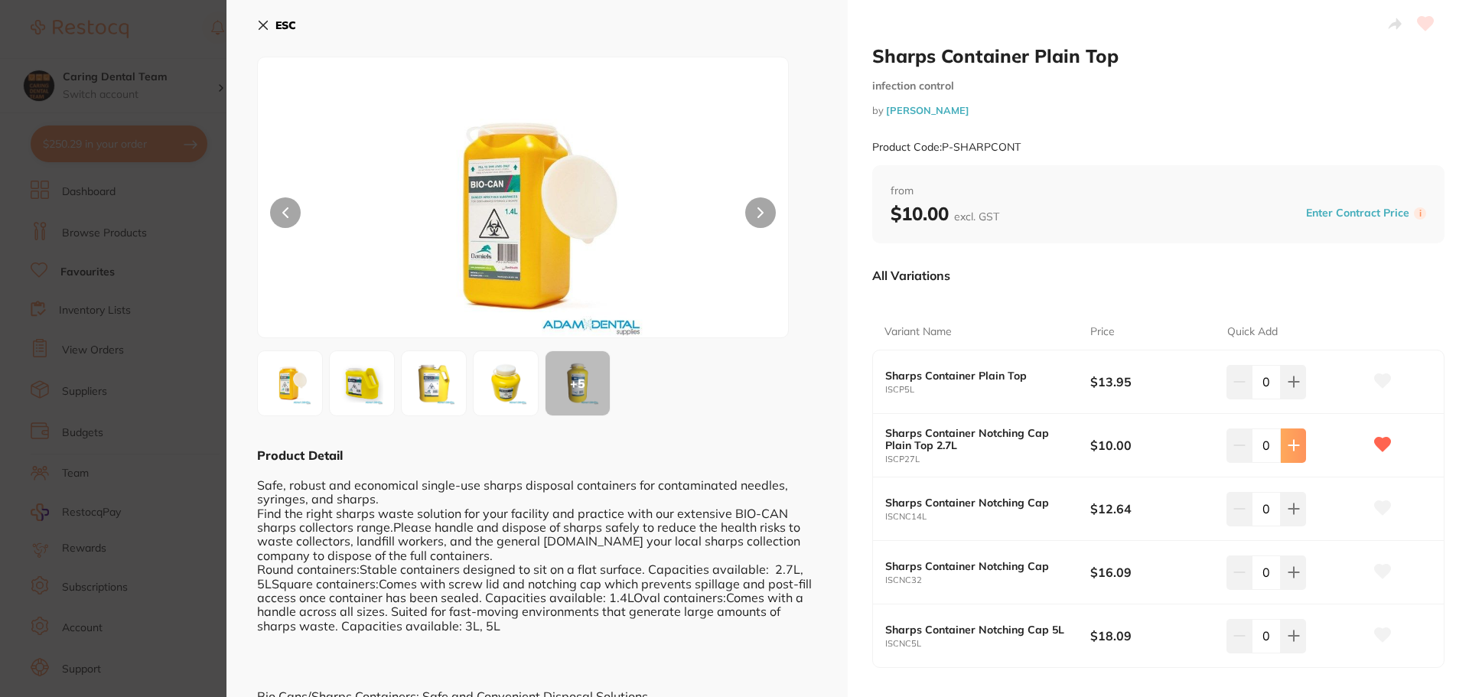
click at [1291, 434] on button at bounding box center [1293, 445] width 25 height 34
drag, startPoint x: 1284, startPoint y: 444, endPoint x: 1268, endPoint y: 433, distance: 18.7
click at [1288, 443] on icon at bounding box center [1294, 445] width 12 height 12
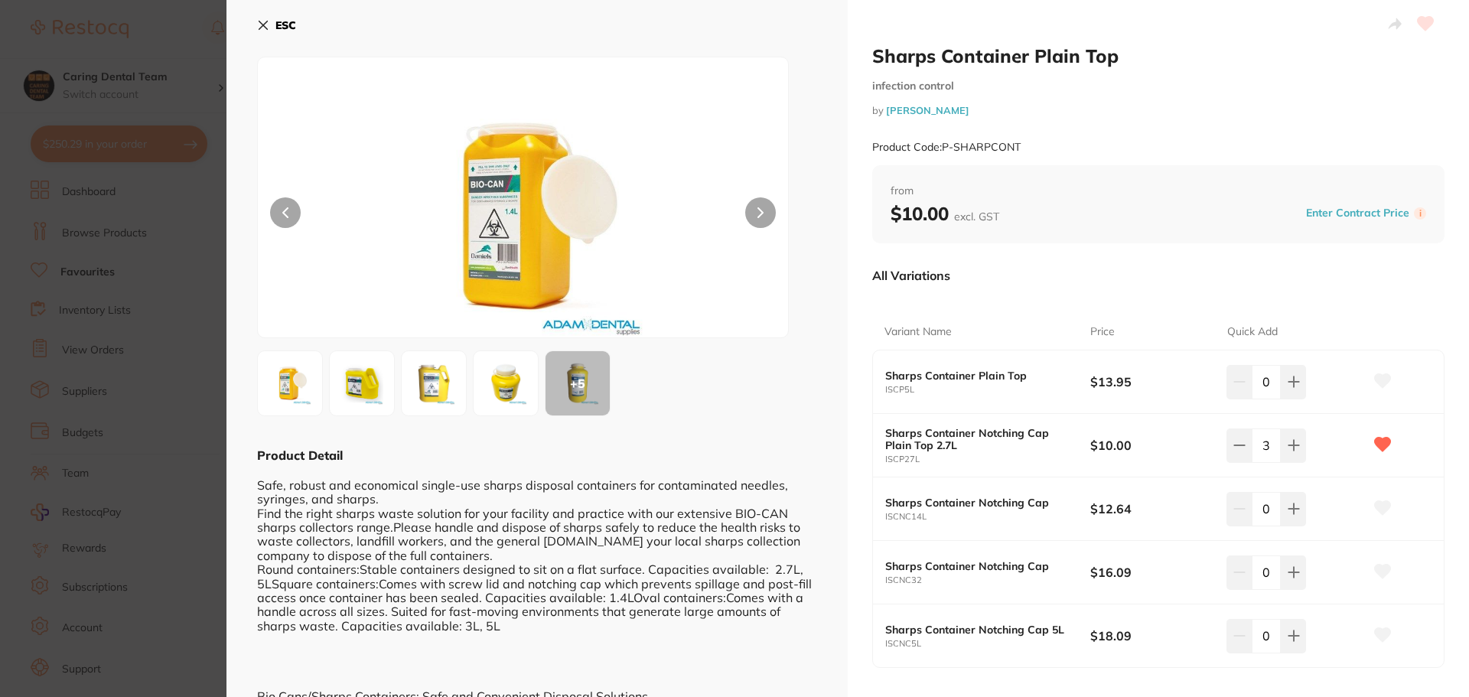
type input "4"
click at [258, 26] on icon at bounding box center [263, 25] width 12 height 12
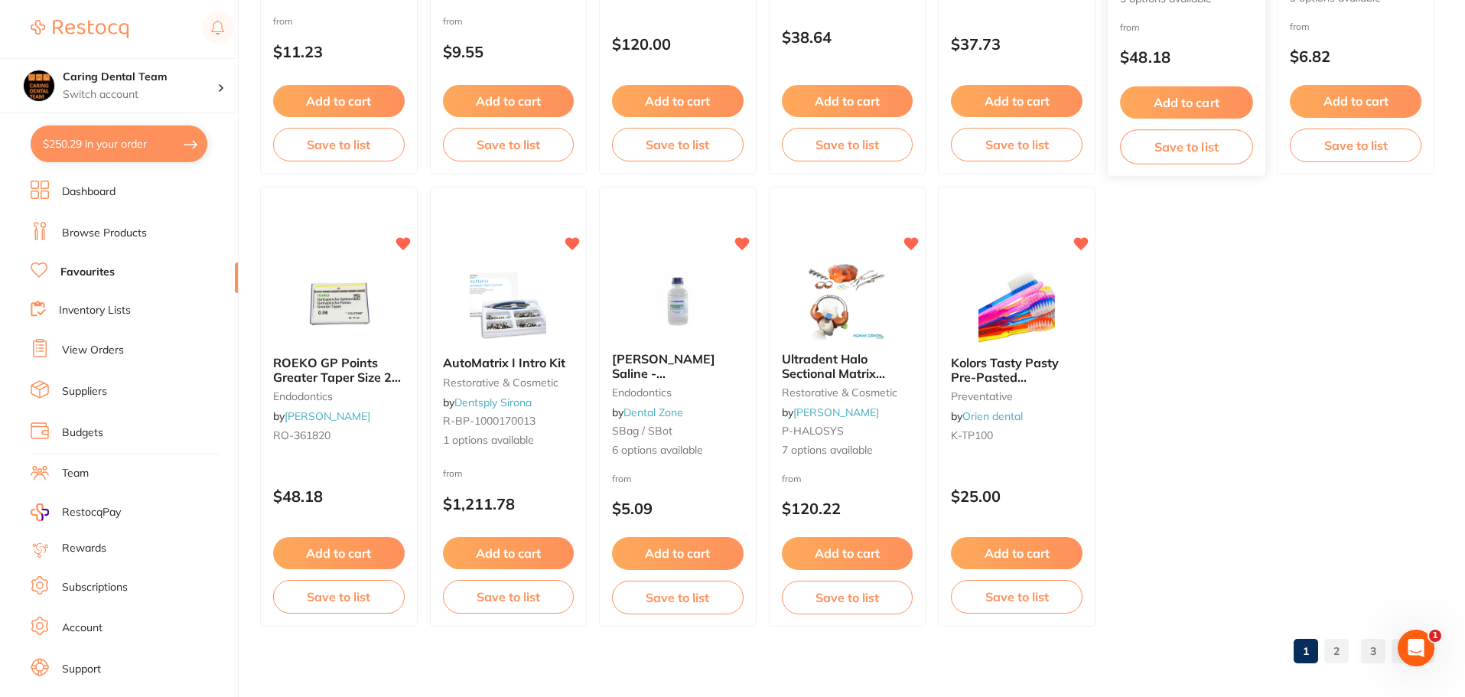
scroll to position [3167, 0]
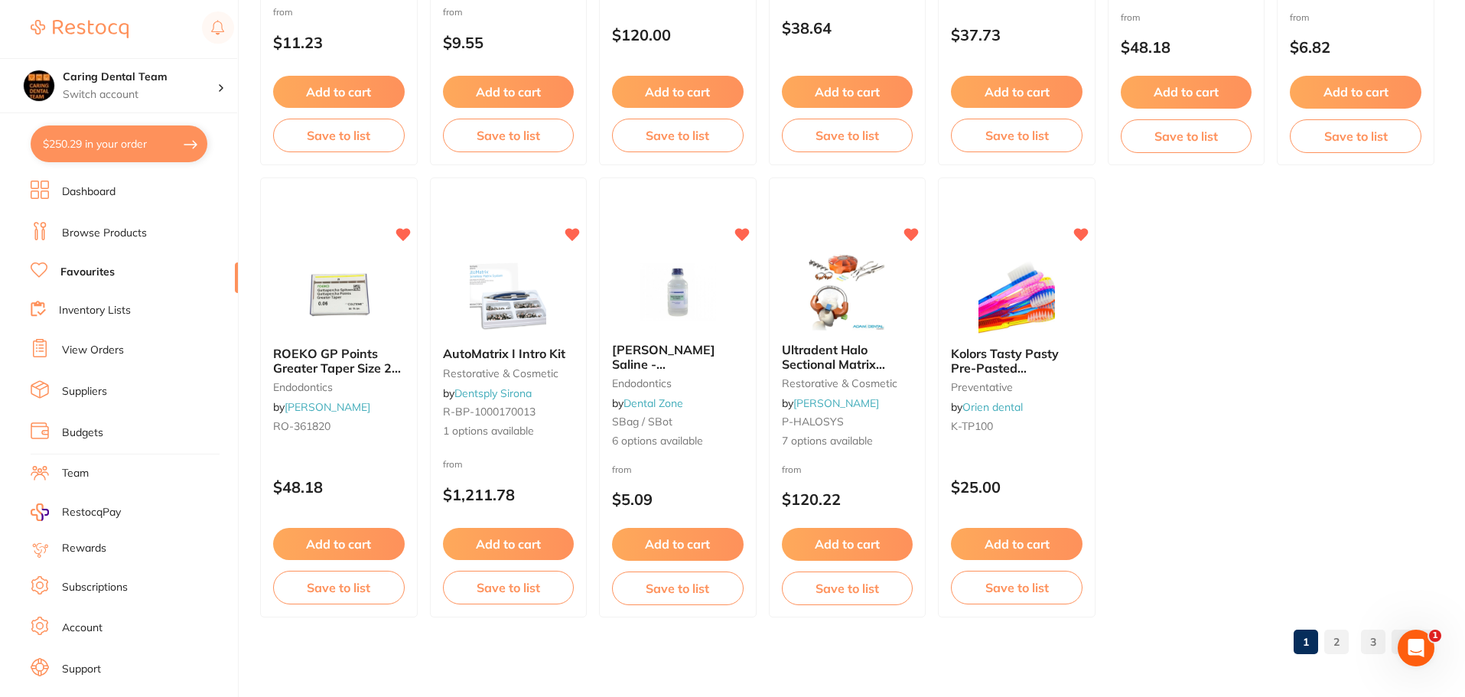
click at [1339, 638] on link "2" at bounding box center [1336, 642] width 24 height 31
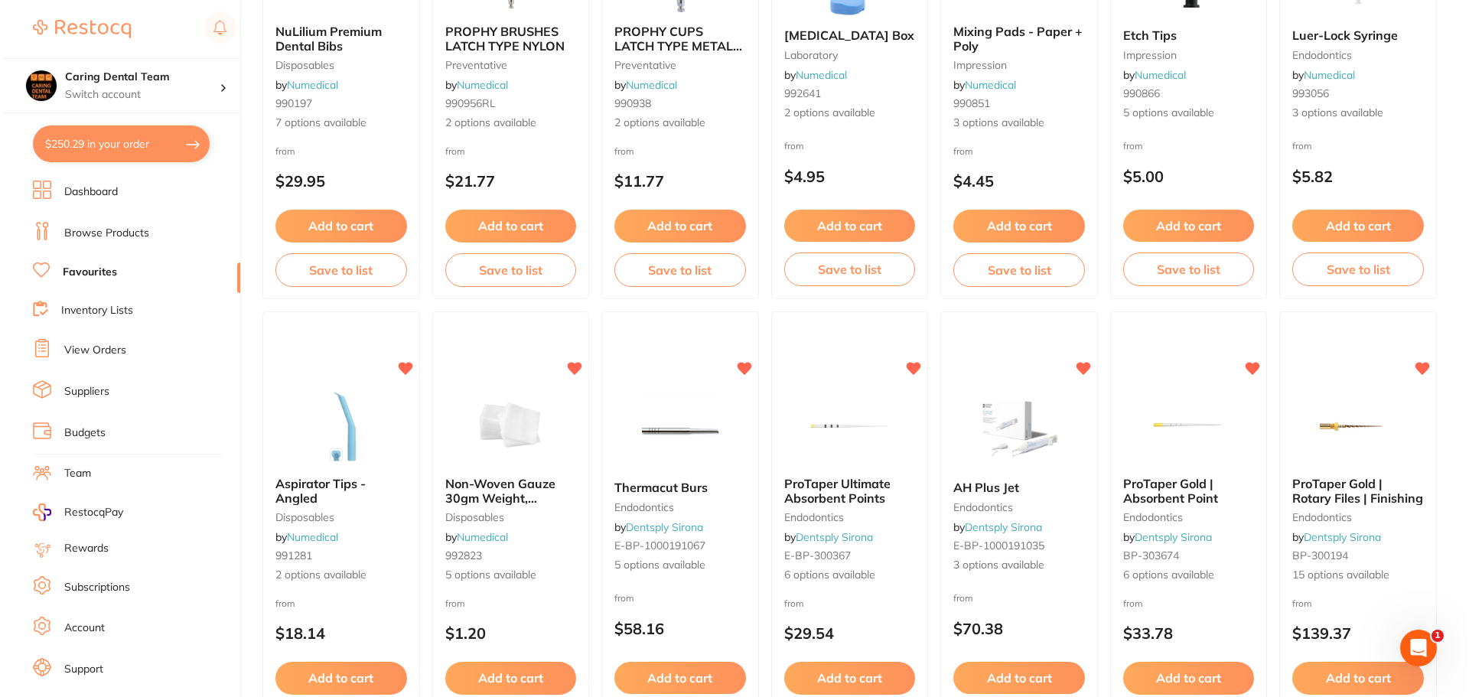
scroll to position [0, 0]
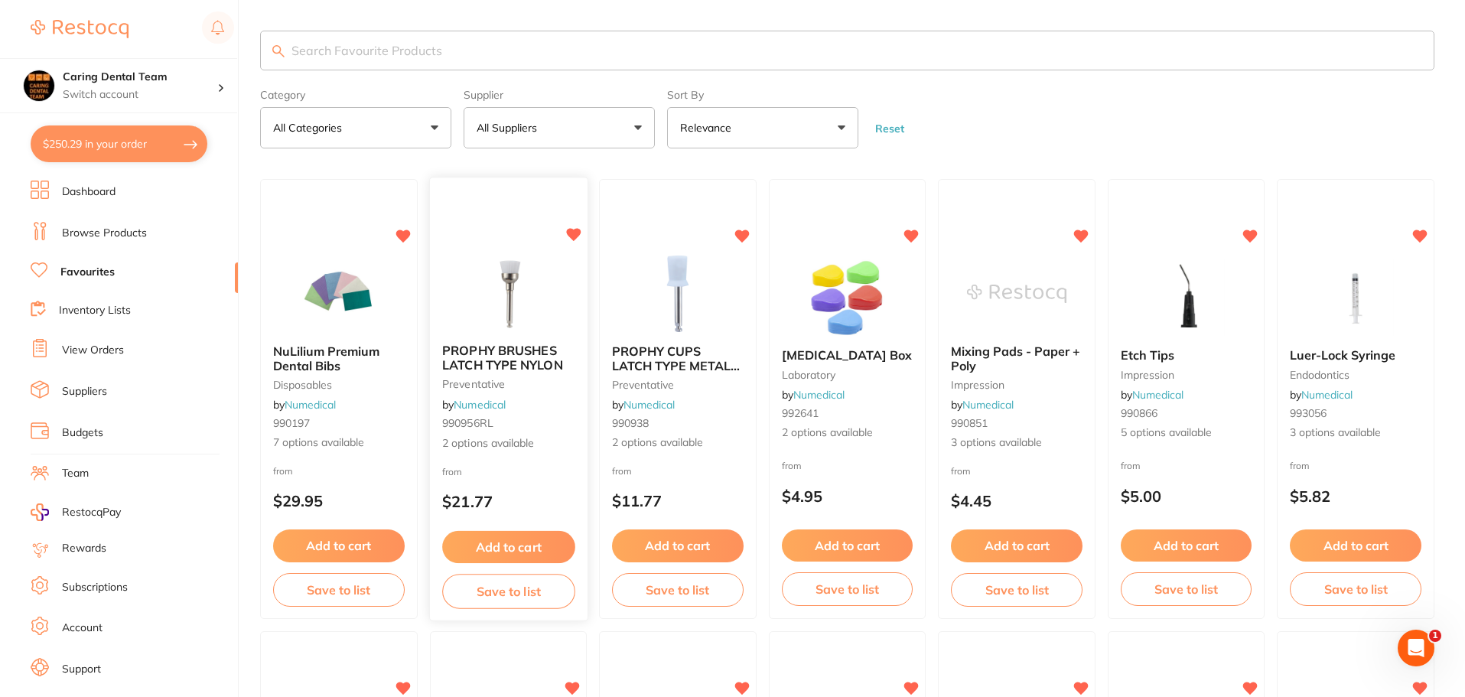
click at [519, 317] on img at bounding box center [508, 292] width 100 height 77
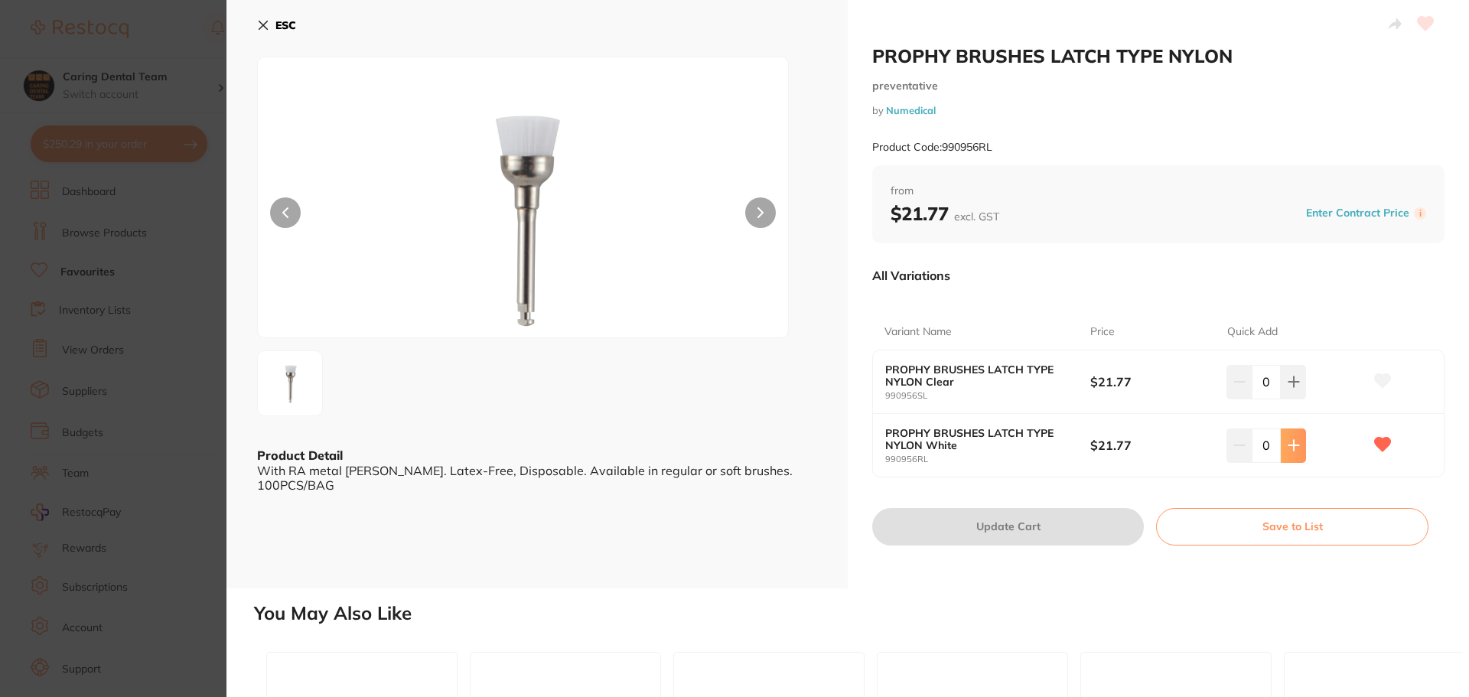
click at [1290, 450] on icon at bounding box center [1293, 446] width 10 height 10
click at [1288, 450] on icon at bounding box center [1294, 445] width 12 height 12
type input "2"
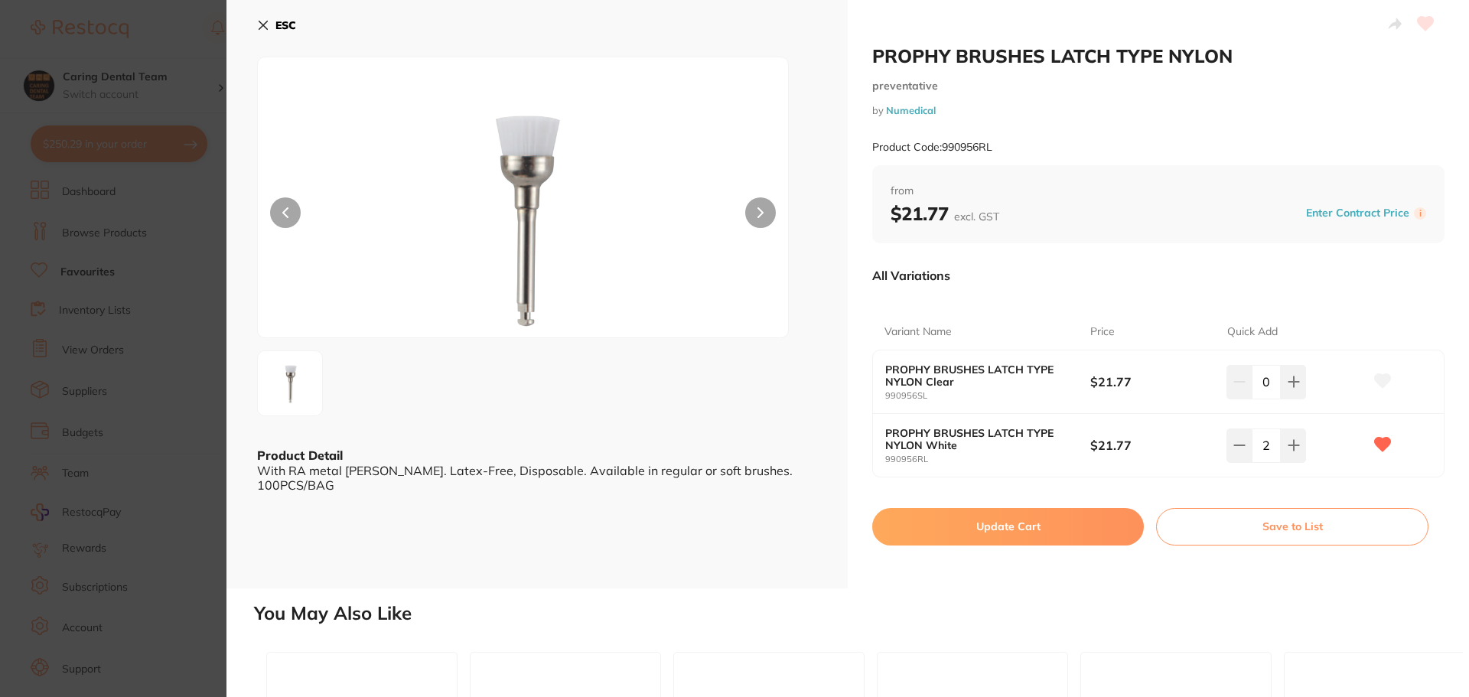
click at [1042, 532] on button "Update Cart" at bounding box center [1008, 526] width 272 height 37
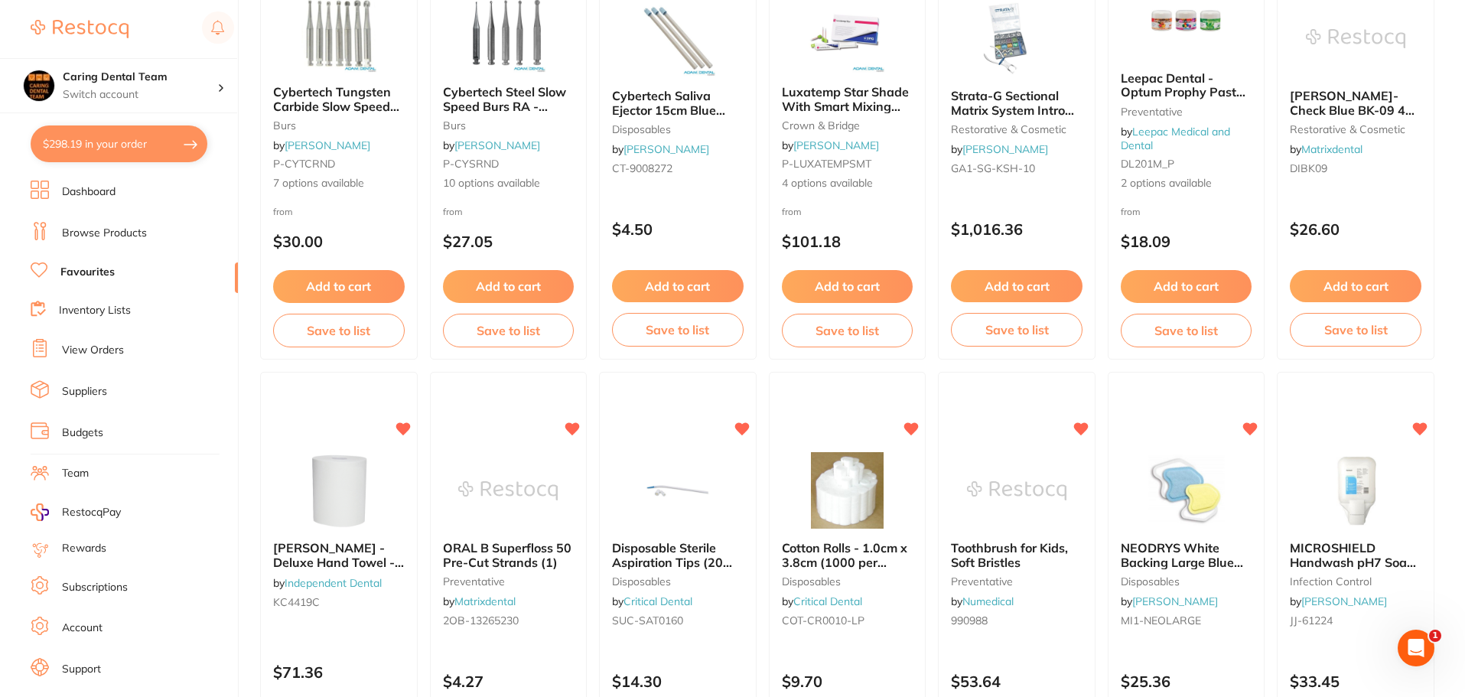
scroll to position [2221, 0]
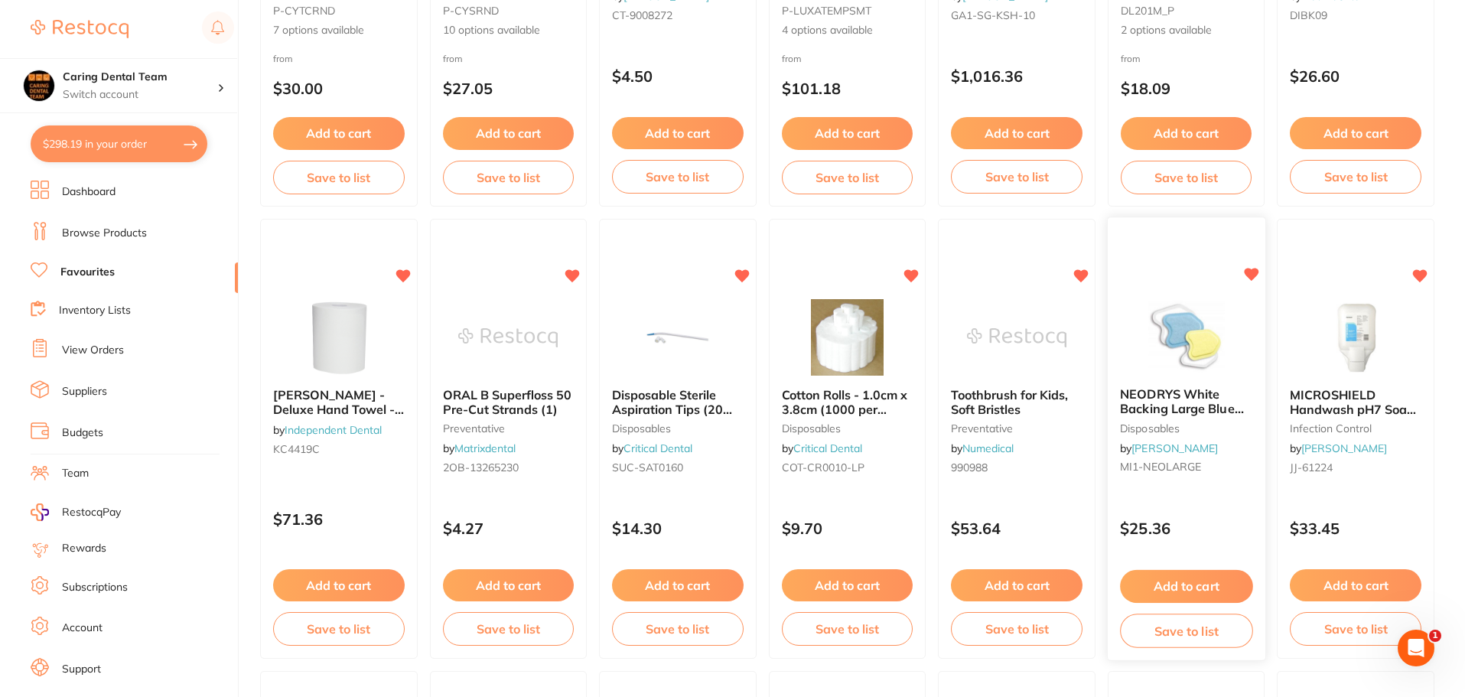
click at [1201, 352] on img at bounding box center [1186, 336] width 100 height 77
click at [1164, 344] on section at bounding box center [732, 348] width 1465 height 697
click at [1211, 355] on img at bounding box center [1186, 336] width 100 height 77
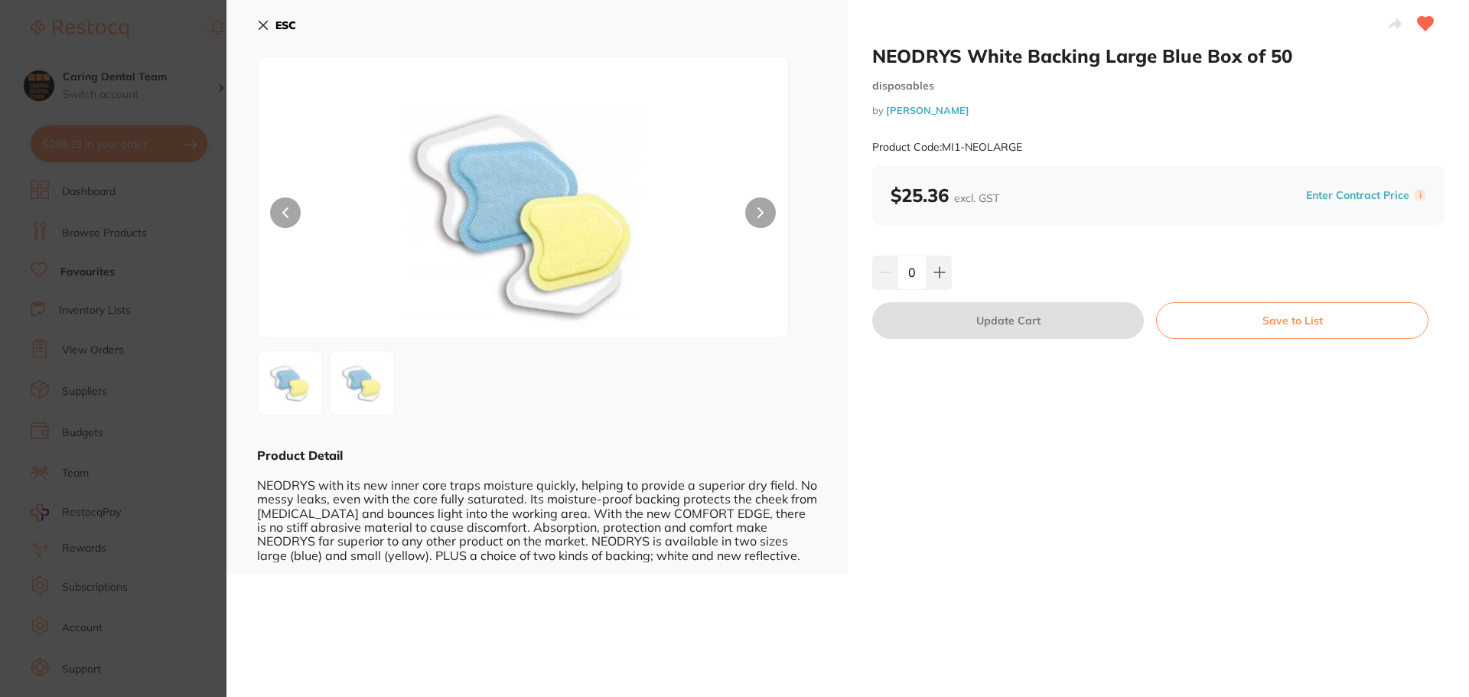
click at [268, 24] on icon at bounding box center [263, 25] width 12 height 12
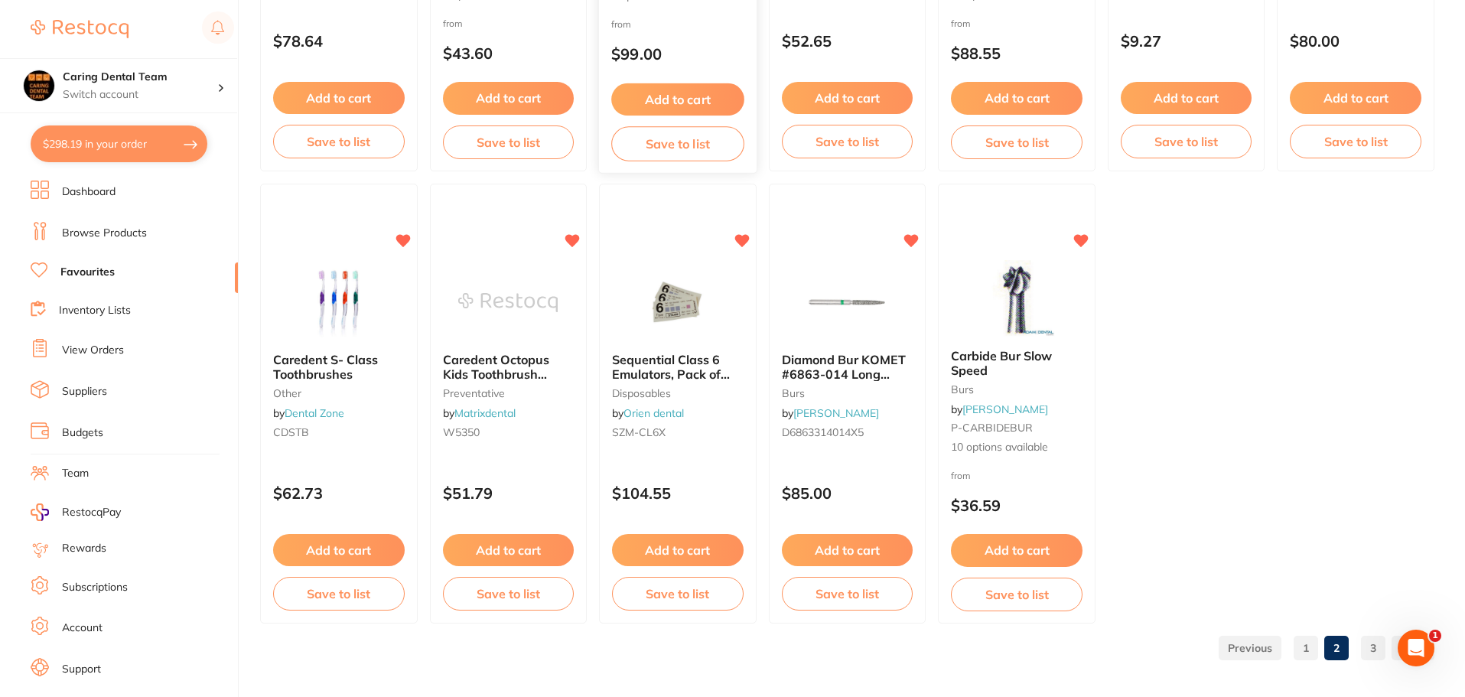
scroll to position [3167, 0]
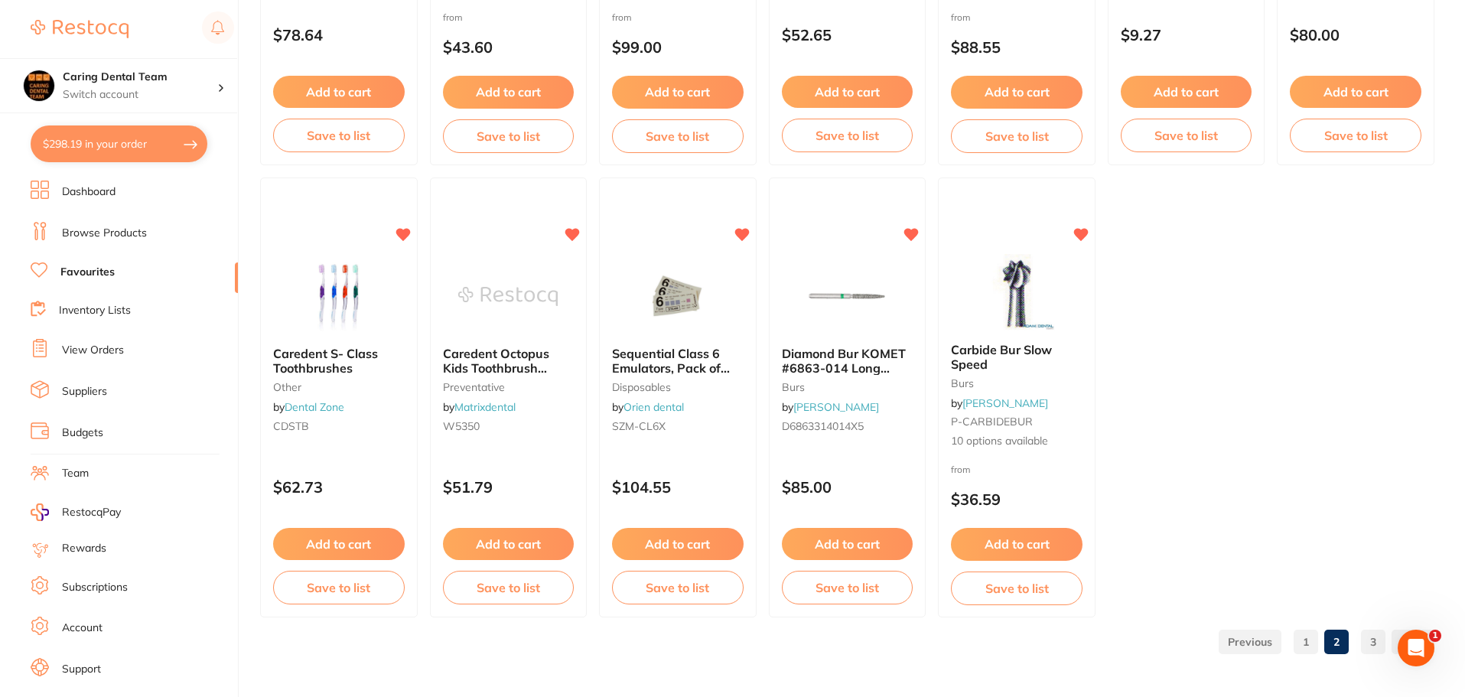
click at [1376, 637] on link "3" at bounding box center [1373, 642] width 24 height 31
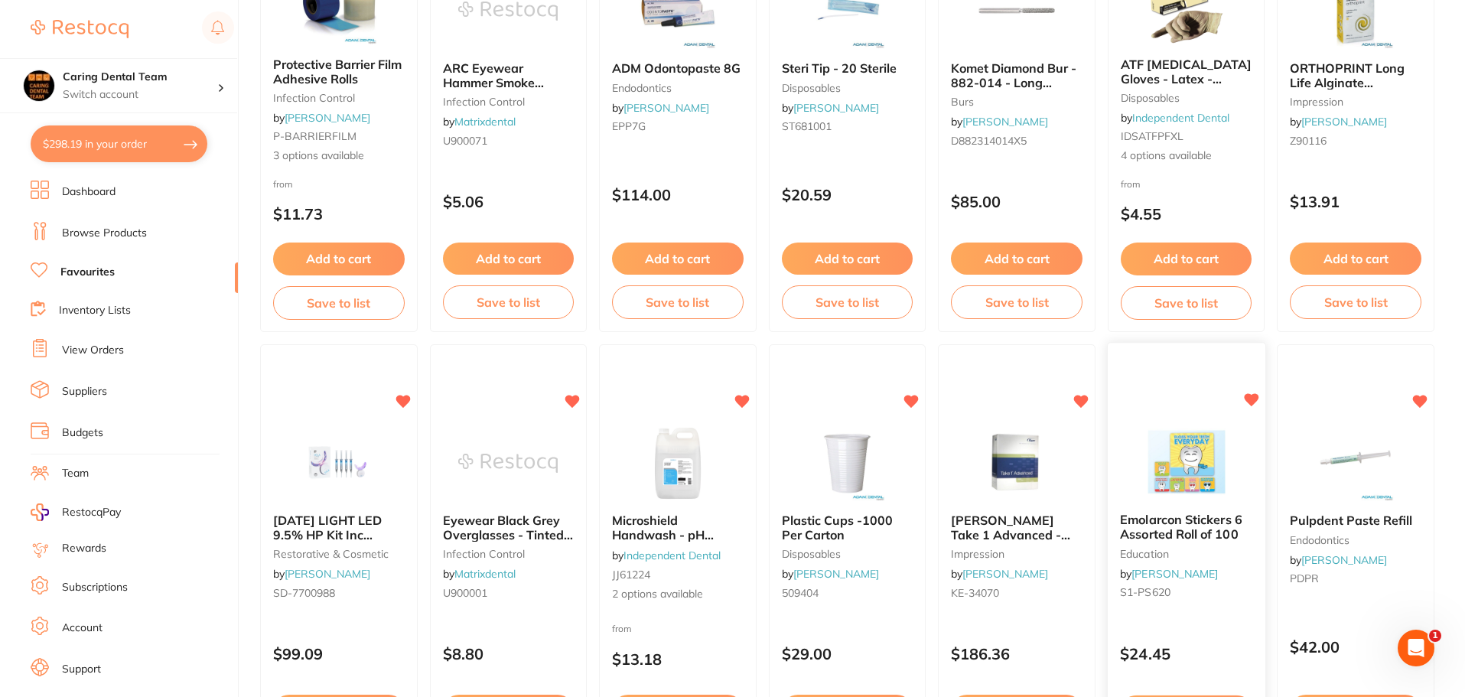
scroll to position [433, 0]
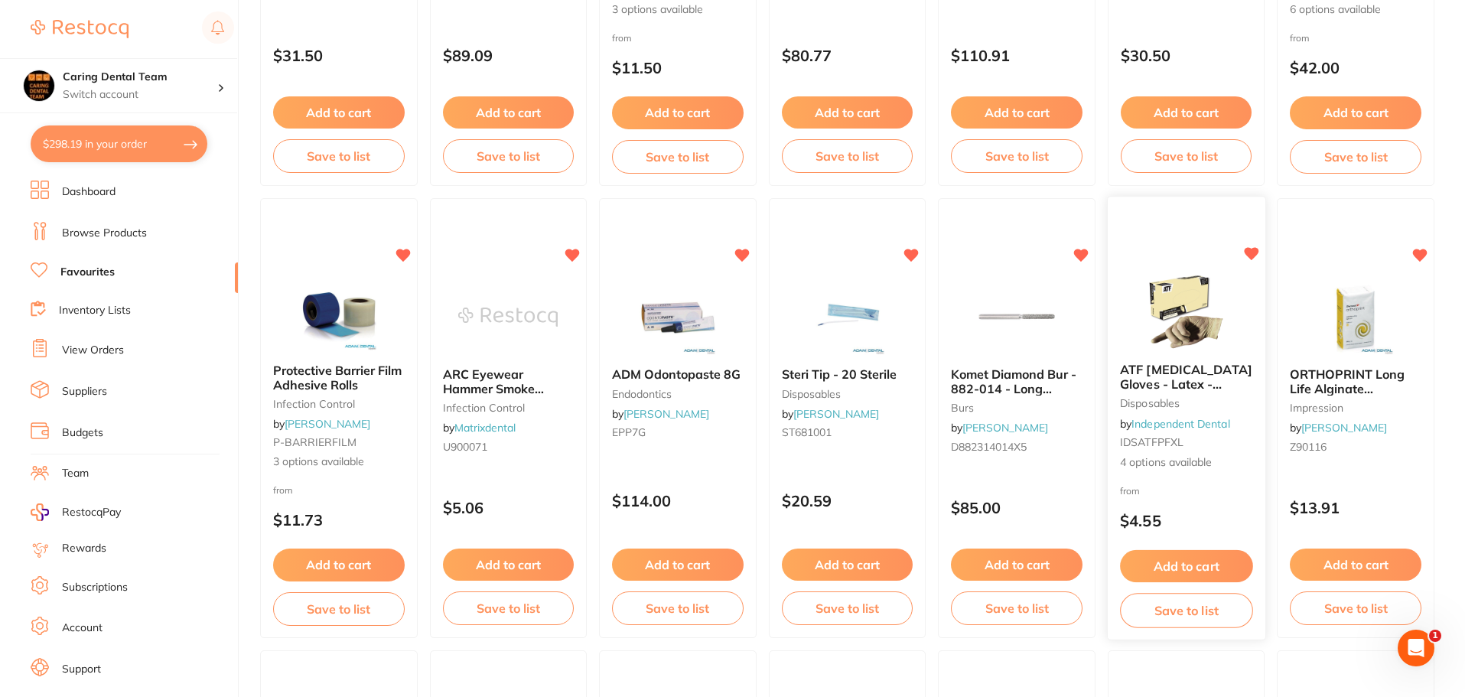
click at [1189, 293] on img at bounding box center [1186, 311] width 100 height 77
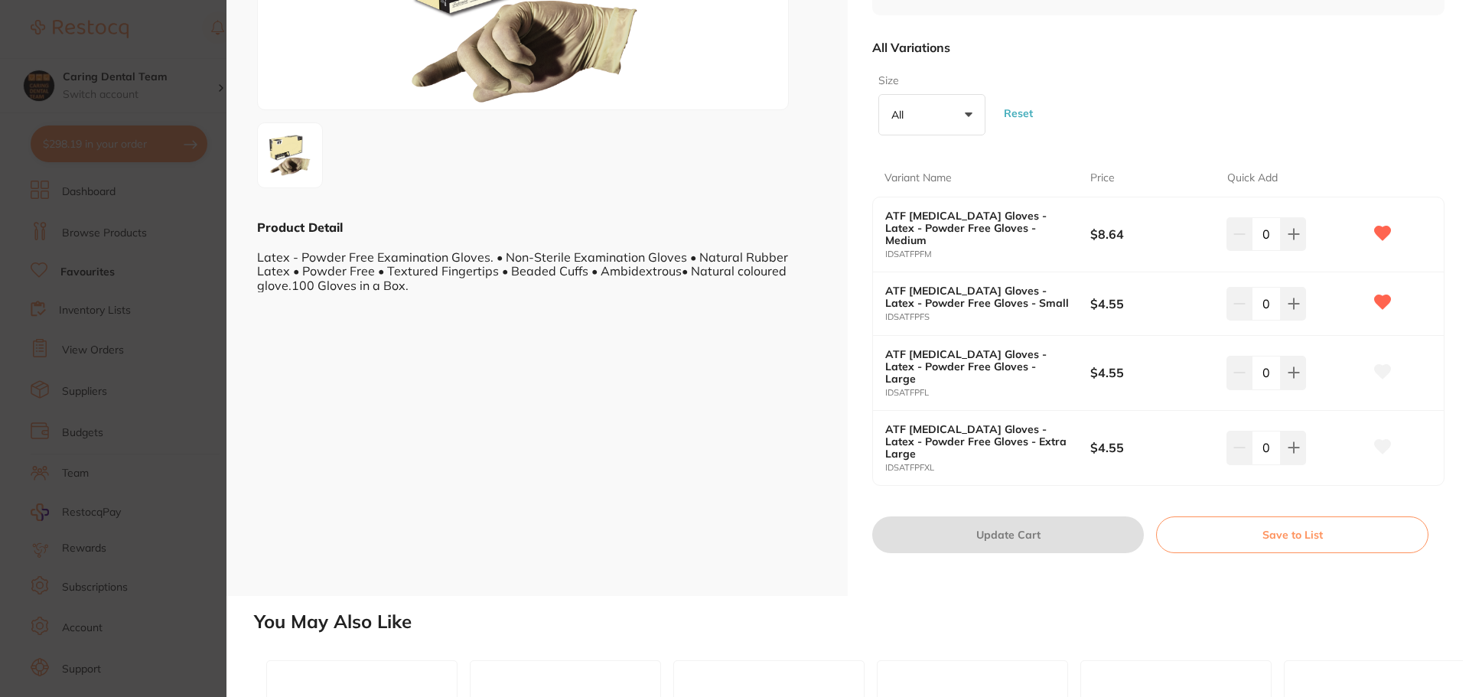
scroll to position [230, 0]
click at [1298, 228] on button at bounding box center [1293, 233] width 25 height 34
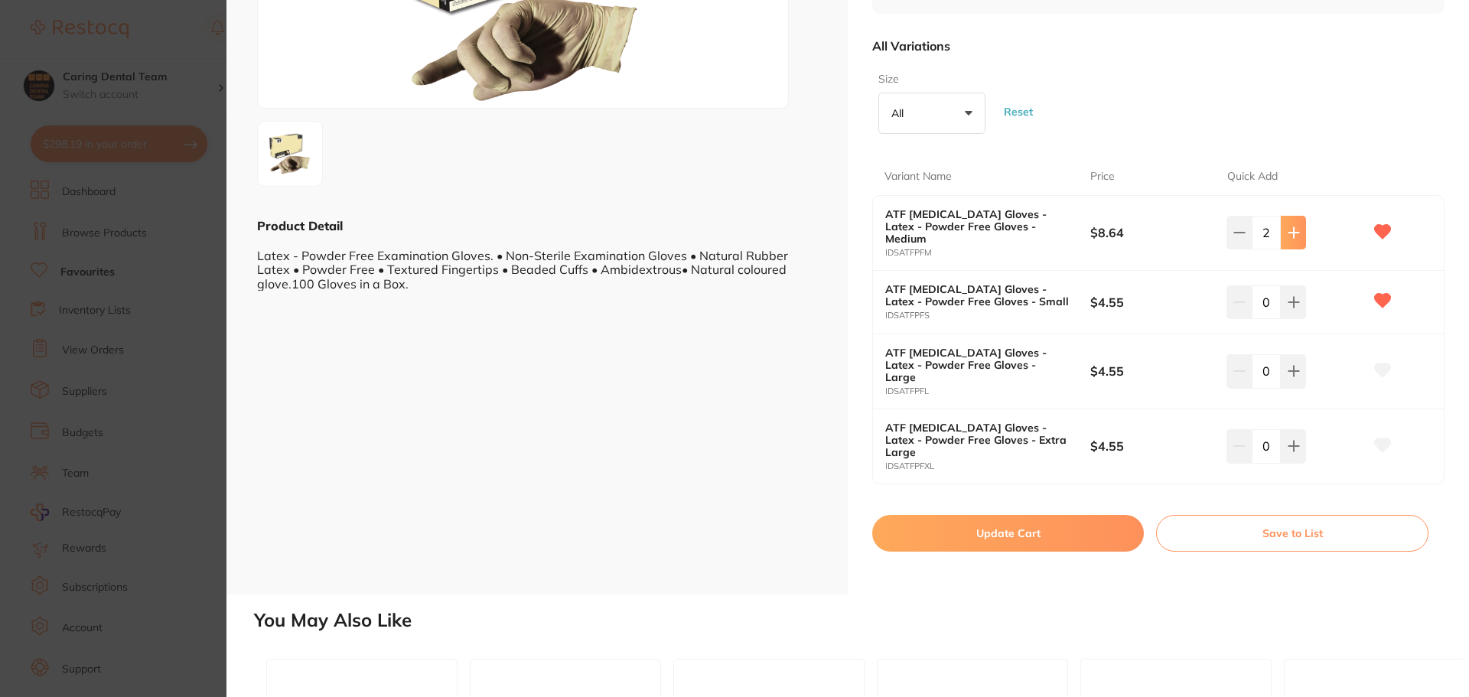
click at [1298, 228] on button at bounding box center [1293, 233] width 25 height 34
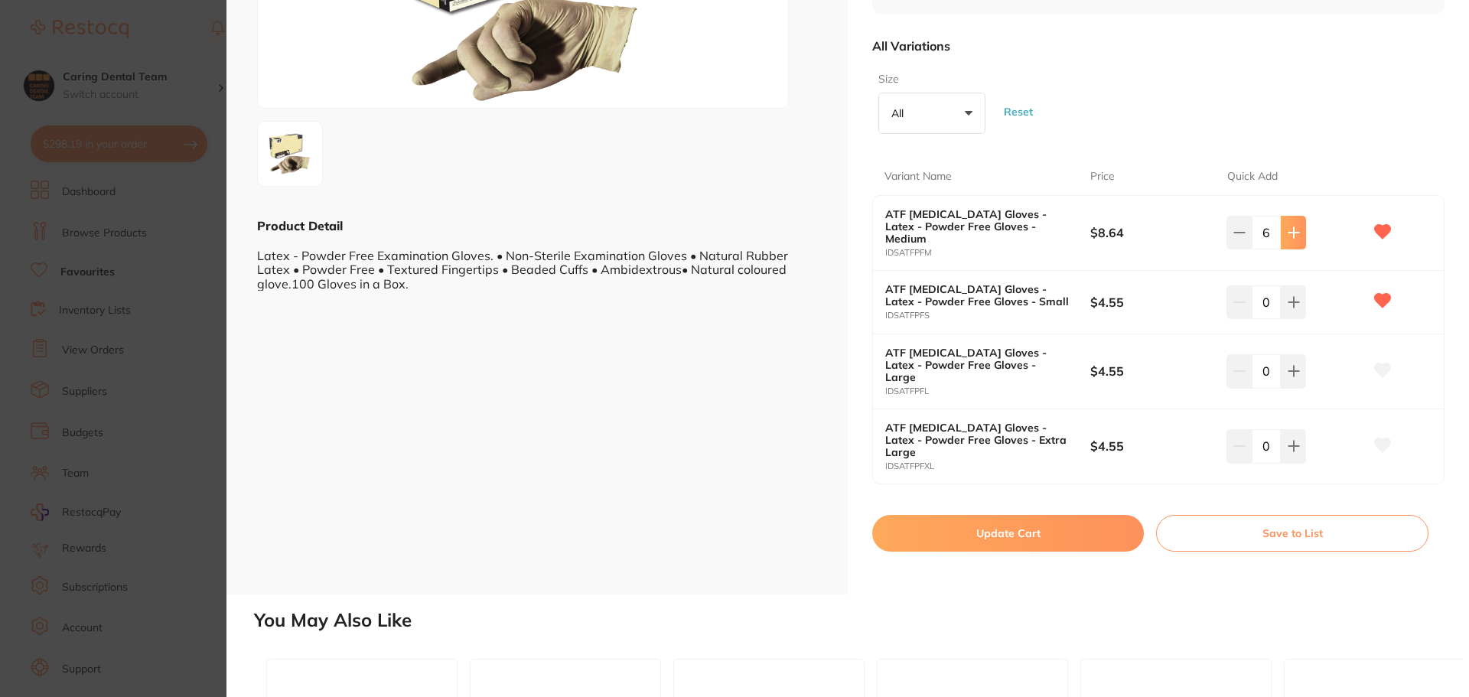
click at [1298, 228] on button at bounding box center [1293, 233] width 25 height 34
click at [1289, 239] on icon at bounding box center [1294, 232] width 12 height 12
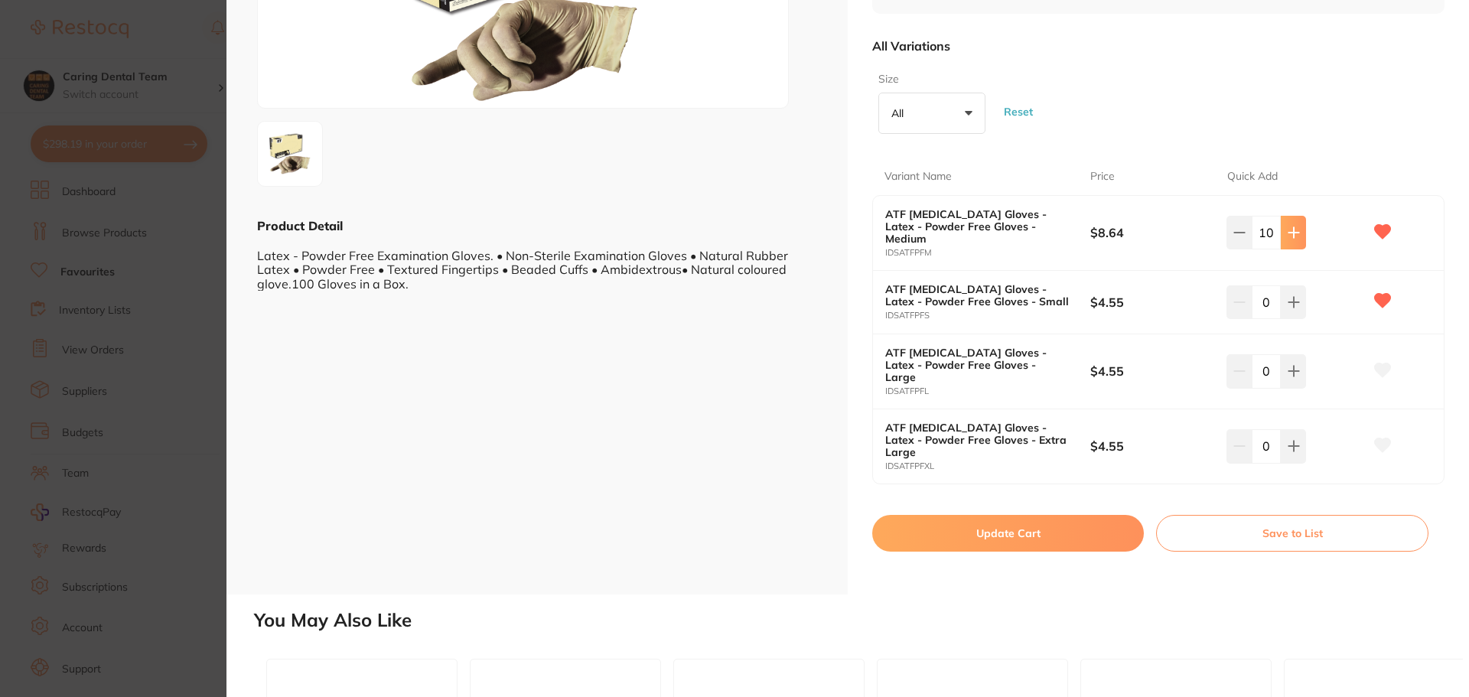
click at [1289, 239] on icon at bounding box center [1294, 232] width 12 height 12
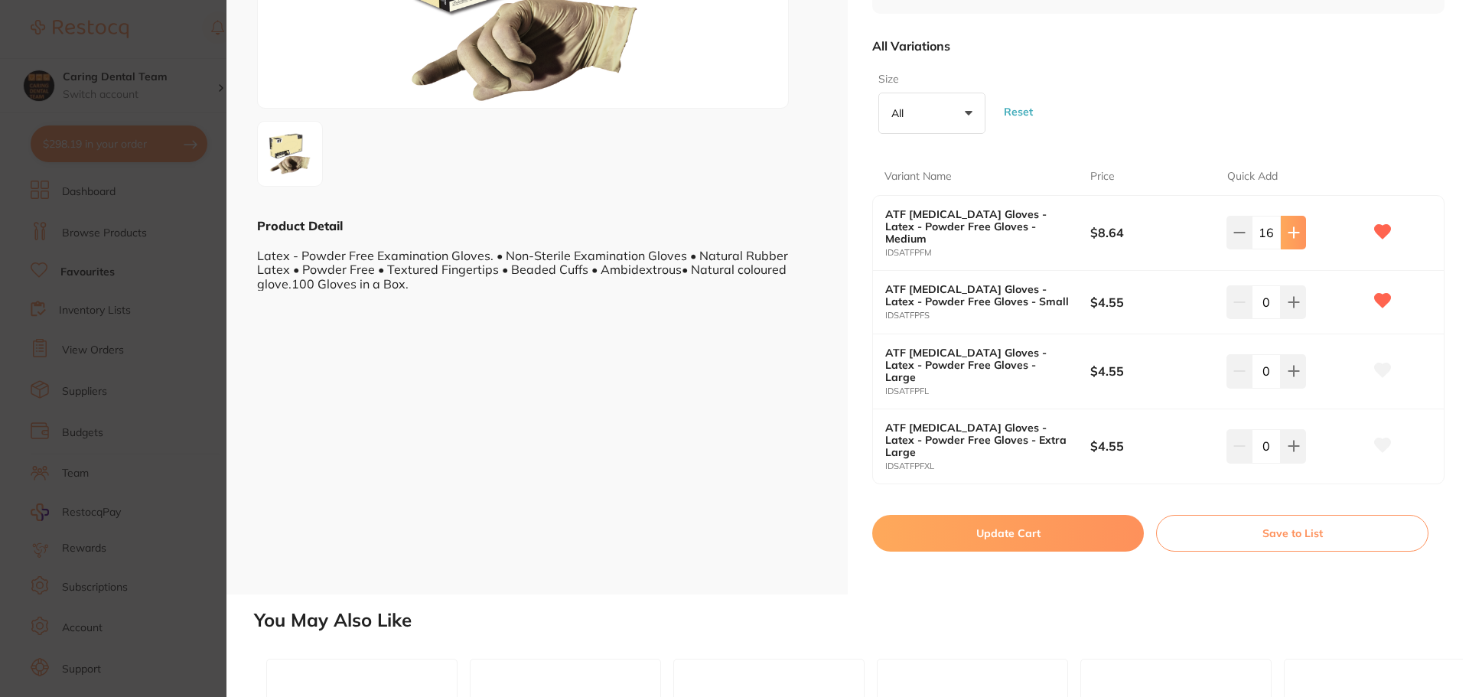
click at [1289, 239] on icon at bounding box center [1294, 232] width 12 height 12
type input "20"
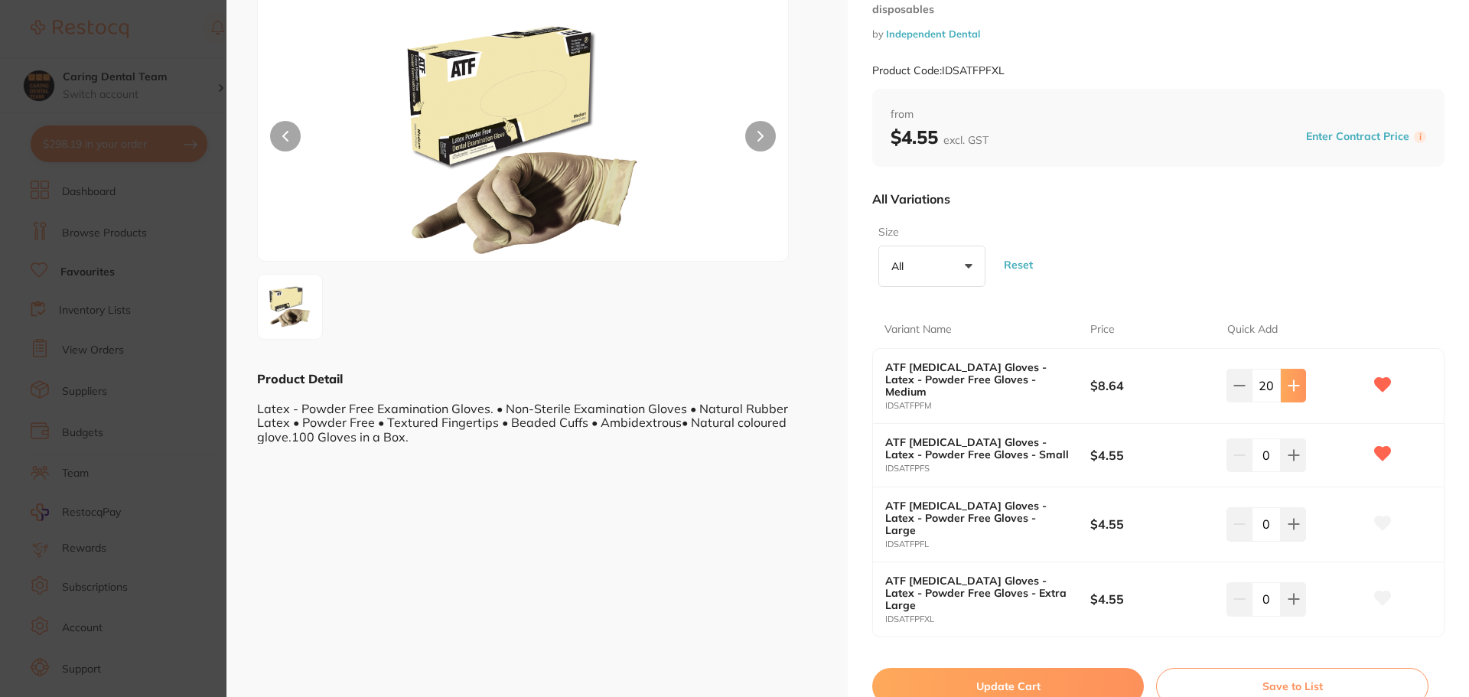
scroll to position [153, 0]
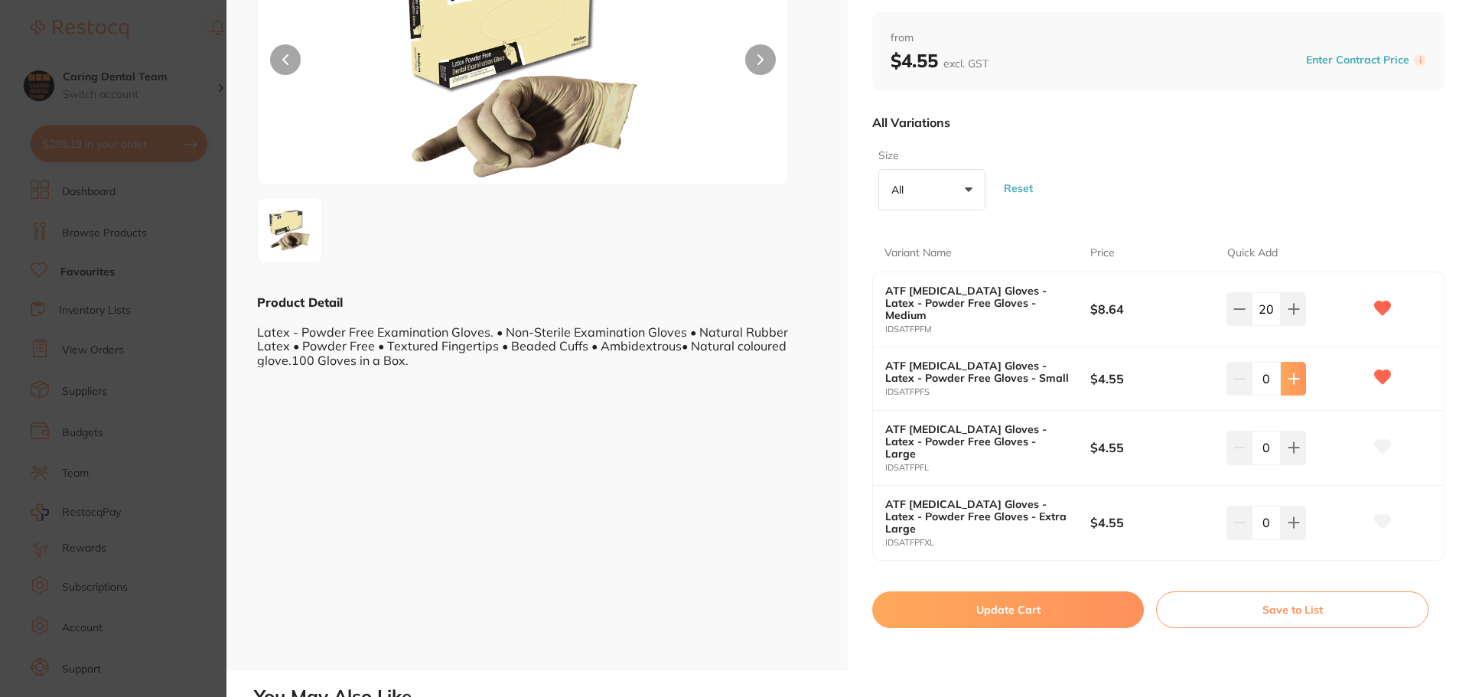
click at [1288, 376] on icon at bounding box center [1294, 379] width 12 height 12
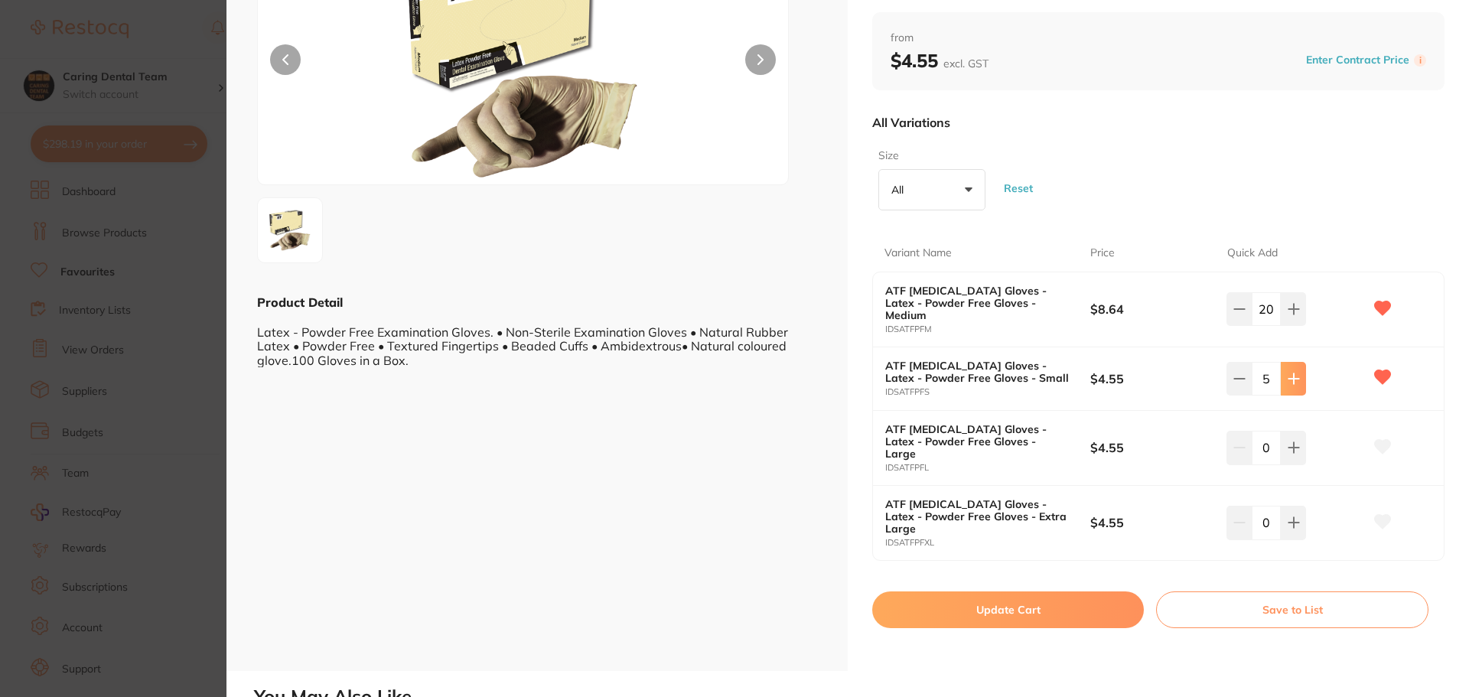
click at [1288, 376] on icon at bounding box center [1294, 379] width 12 height 12
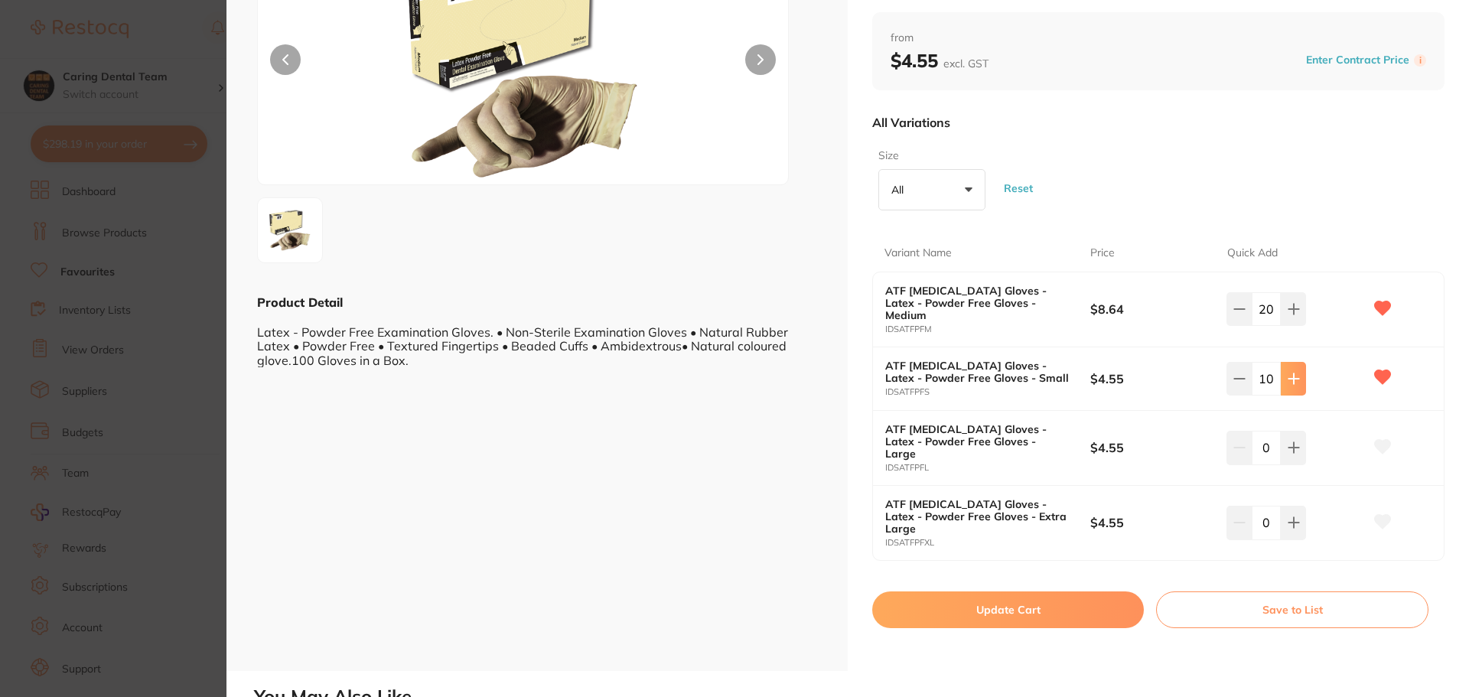
click at [1288, 376] on icon at bounding box center [1294, 379] width 12 height 12
click at [1288, 375] on icon at bounding box center [1294, 379] width 12 height 12
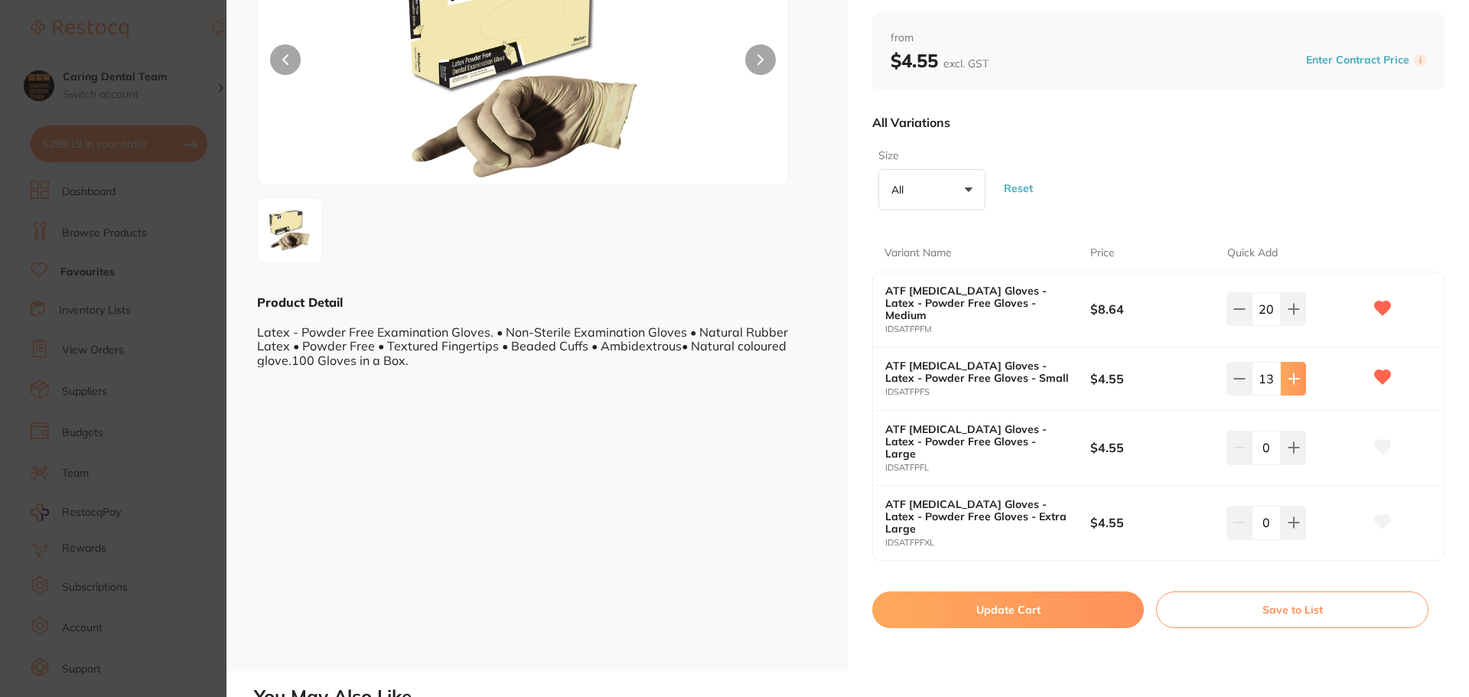
click at [1288, 375] on icon at bounding box center [1294, 379] width 12 height 12
click at [1288, 373] on icon at bounding box center [1294, 379] width 12 height 12
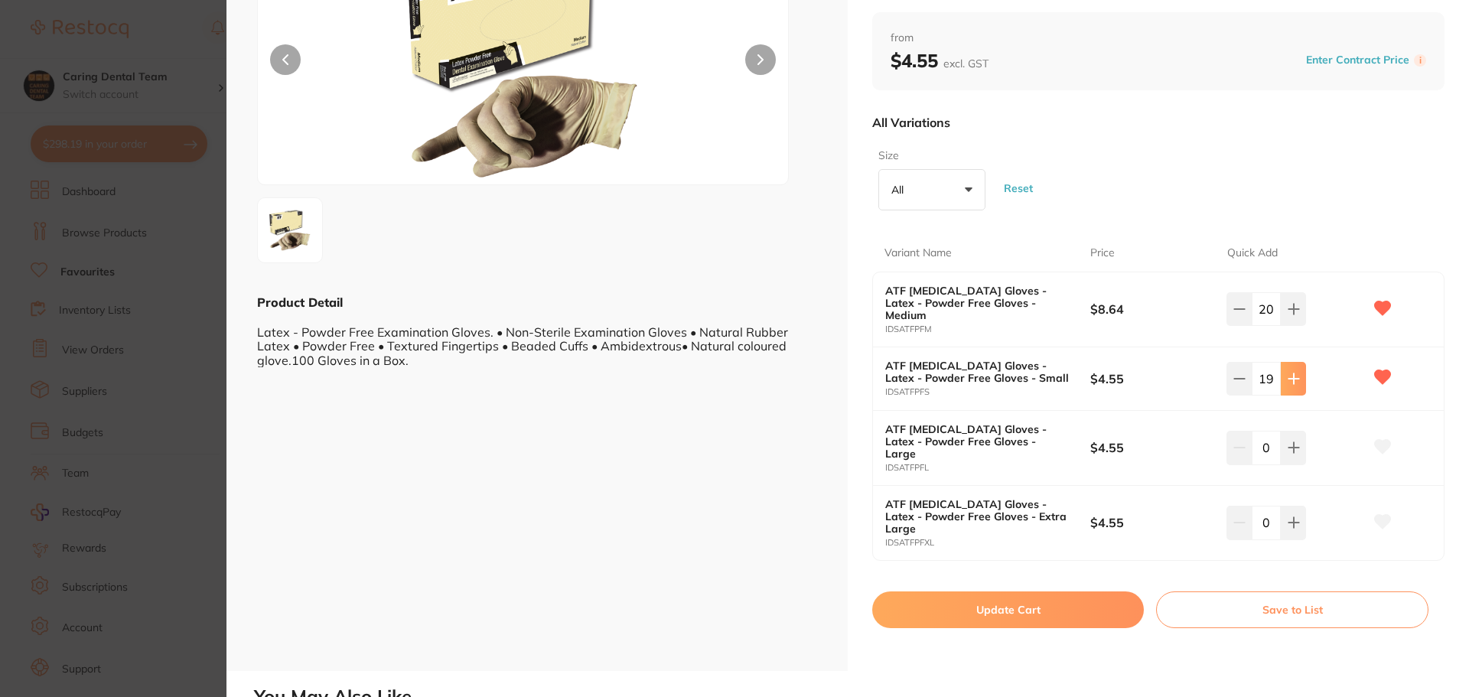
click at [1288, 373] on icon at bounding box center [1294, 379] width 12 height 12
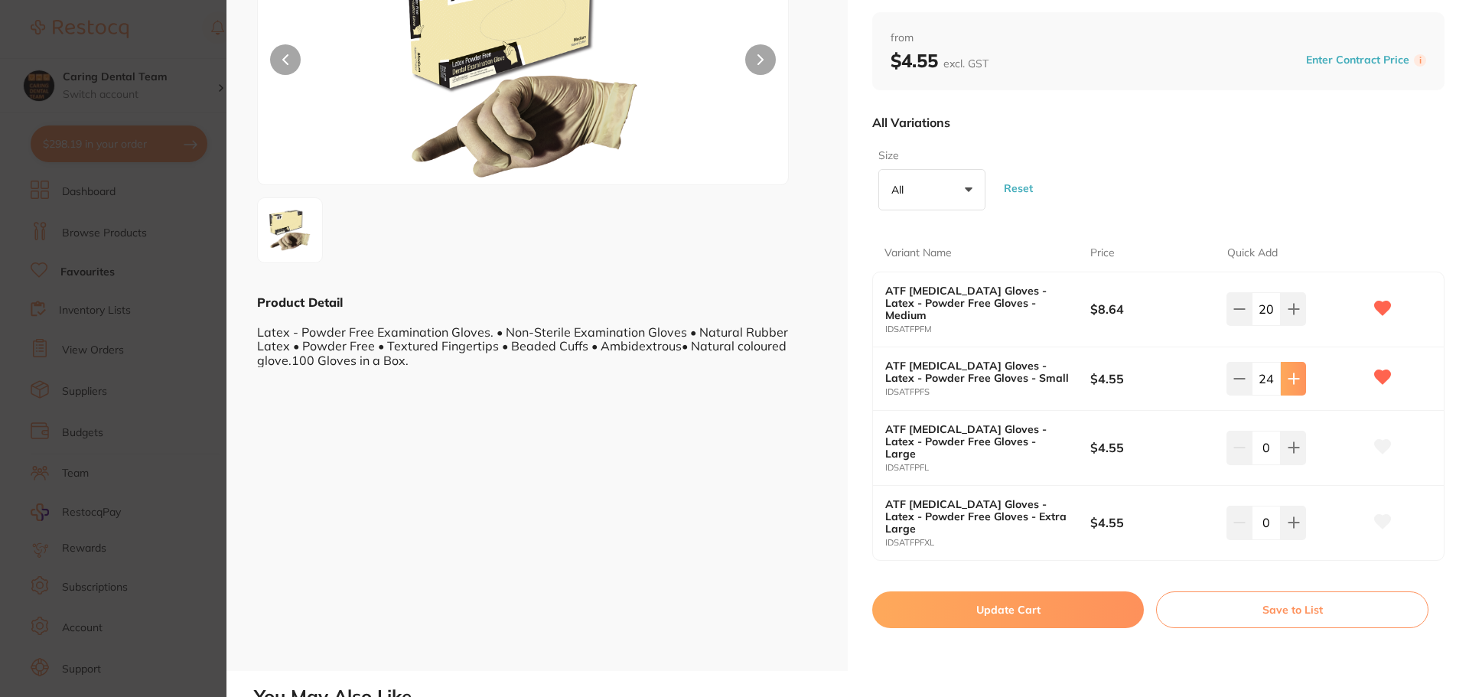
click at [1288, 373] on icon at bounding box center [1294, 379] width 12 height 12
type input "25"
click at [972, 602] on button "Update Cart" at bounding box center [1008, 609] width 272 height 37
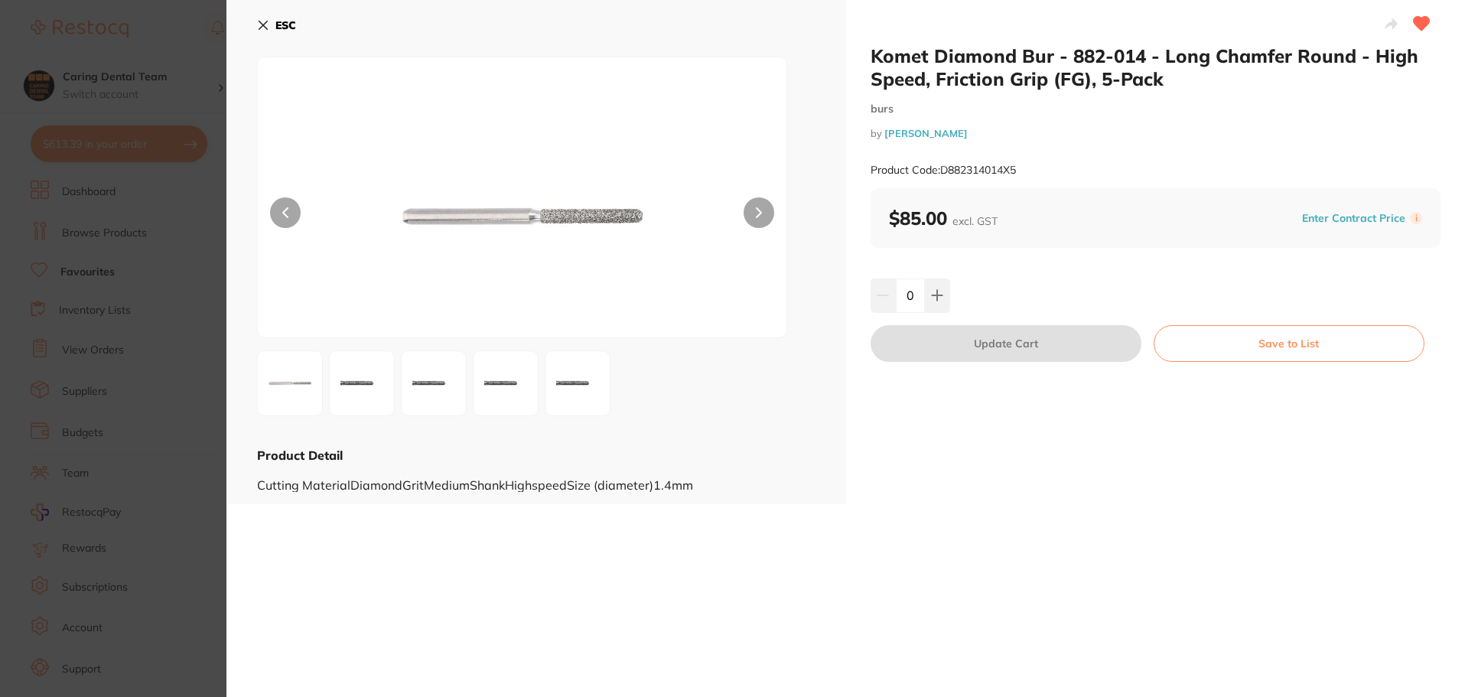
click at [257, 33] on button "ESC" at bounding box center [276, 25] width 39 height 26
